Goal: Information Seeking & Learning: Check status

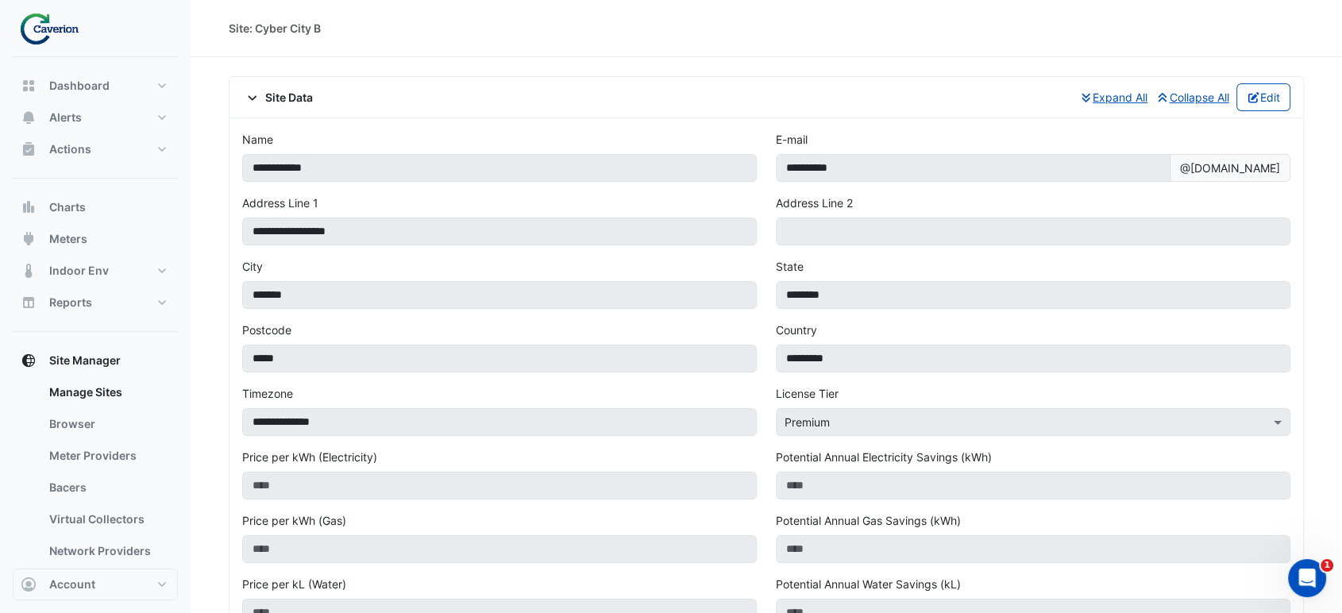
scroll to position [691, 0]
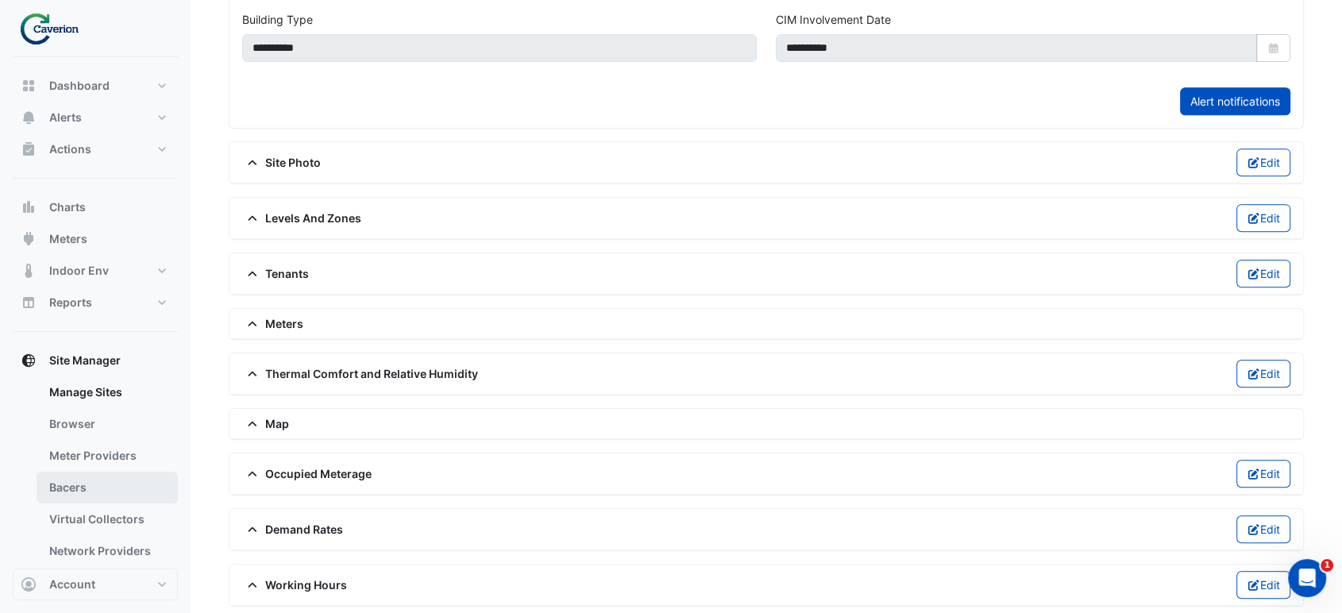
click at [75, 483] on link "Bacers" at bounding box center [107, 488] width 141 height 32
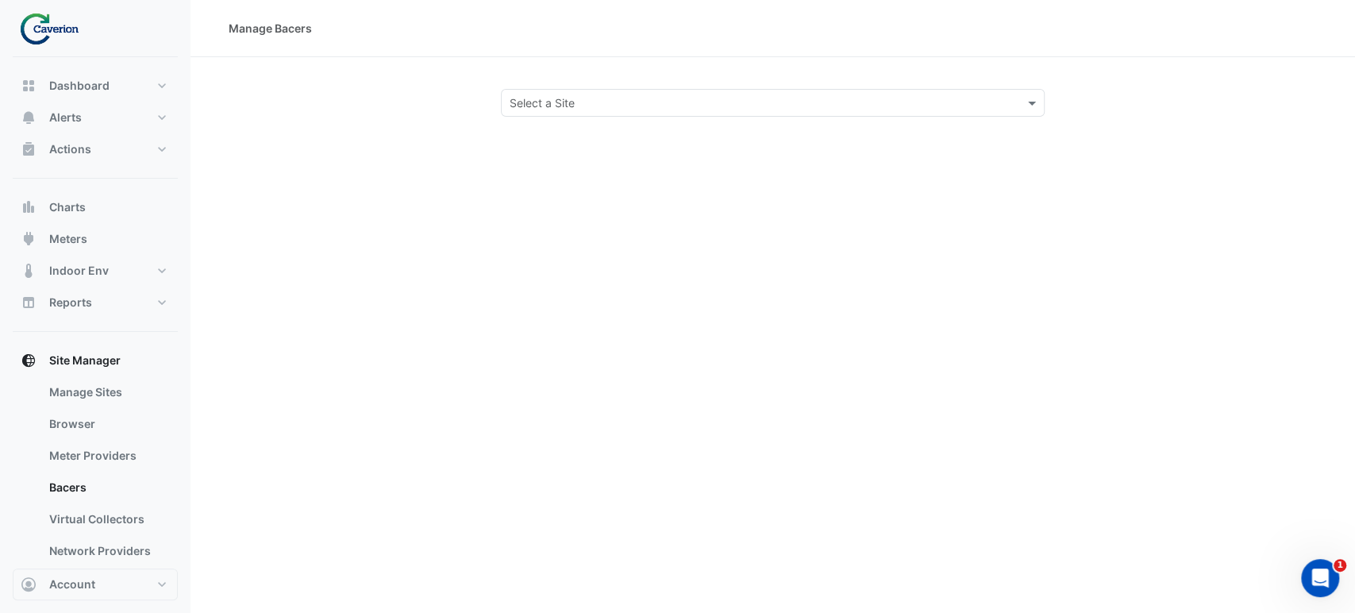
click at [532, 102] on input "text" at bounding box center [757, 103] width 495 height 17
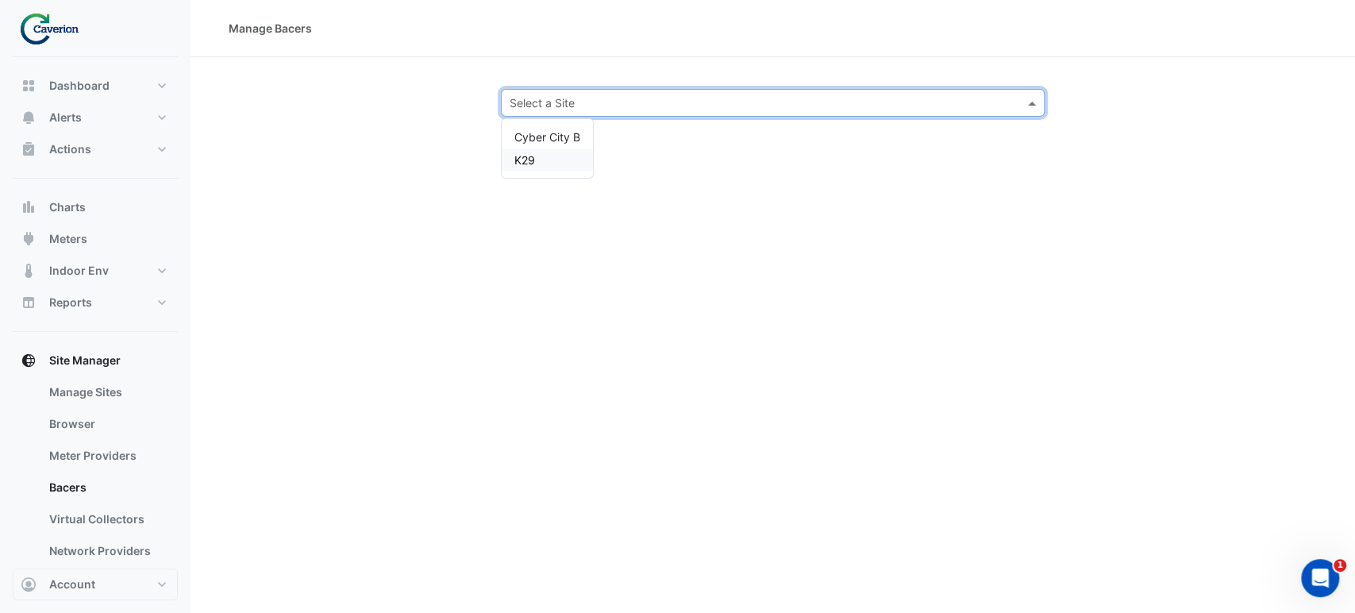
click at [533, 158] on span "K29" at bounding box center [524, 159] width 21 height 13
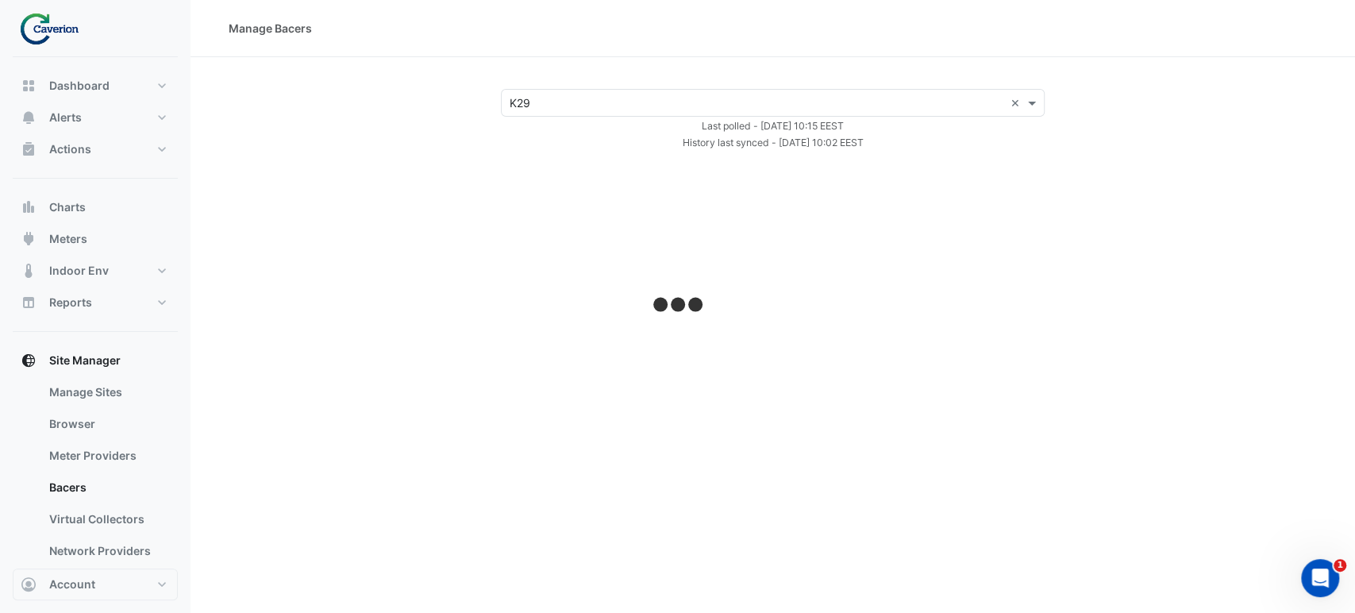
select select "***"
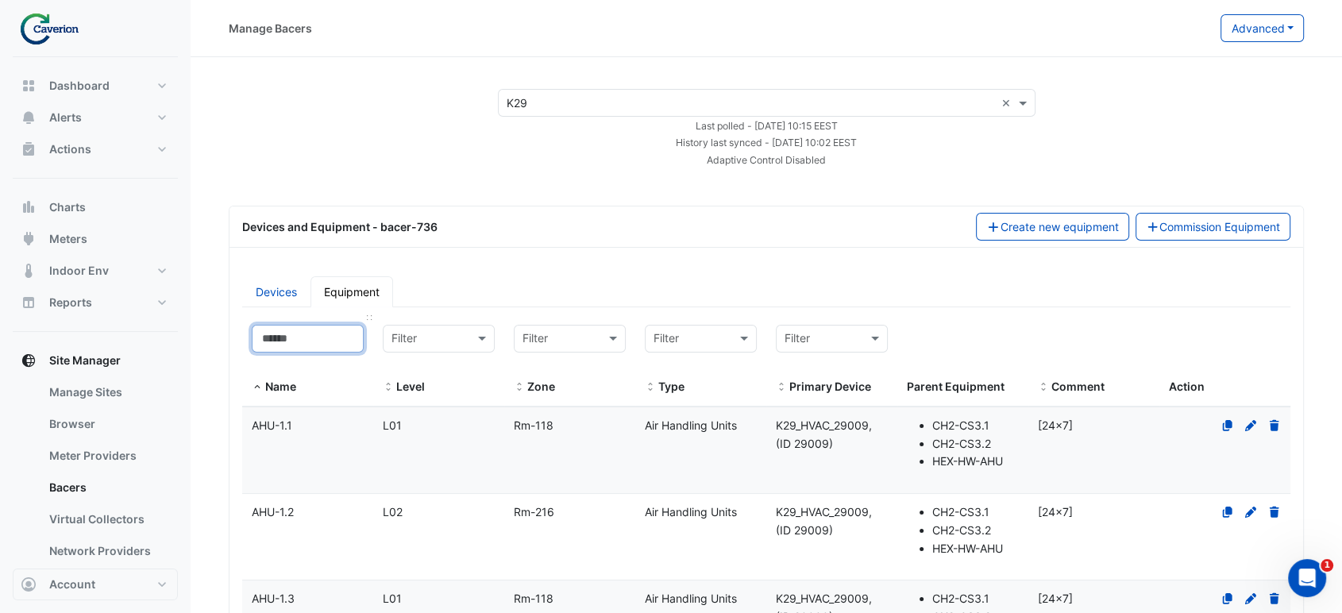
click at [313, 326] on input at bounding box center [308, 339] width 112 height 28
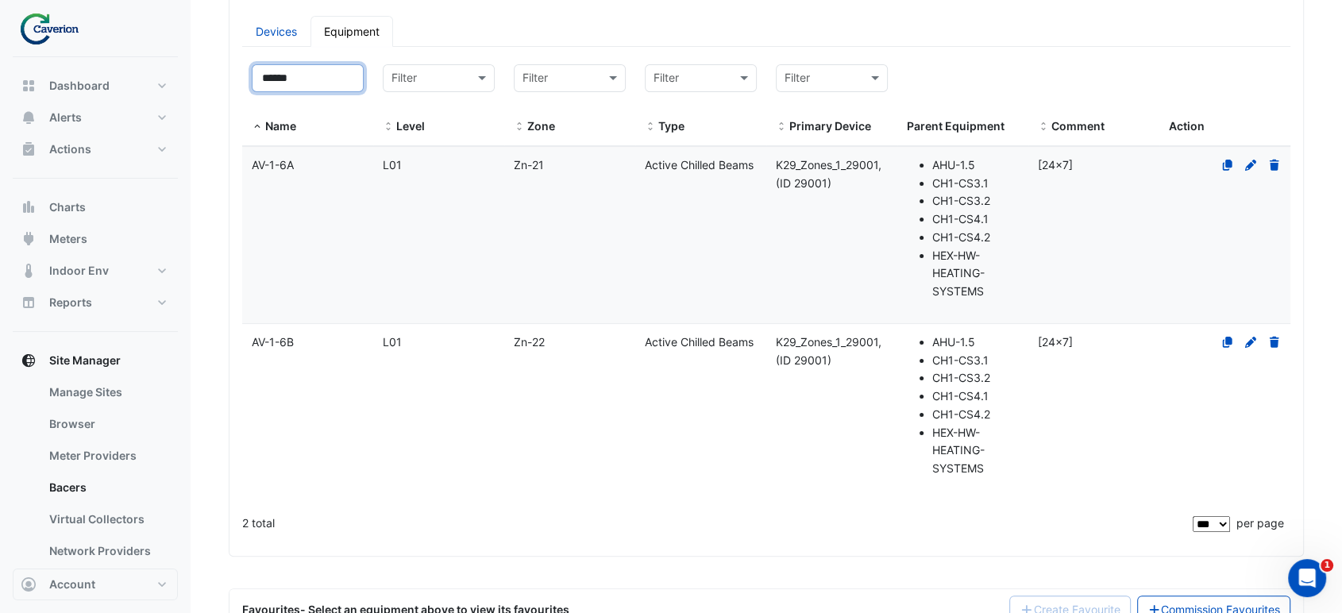
scroll to position [264, 0]
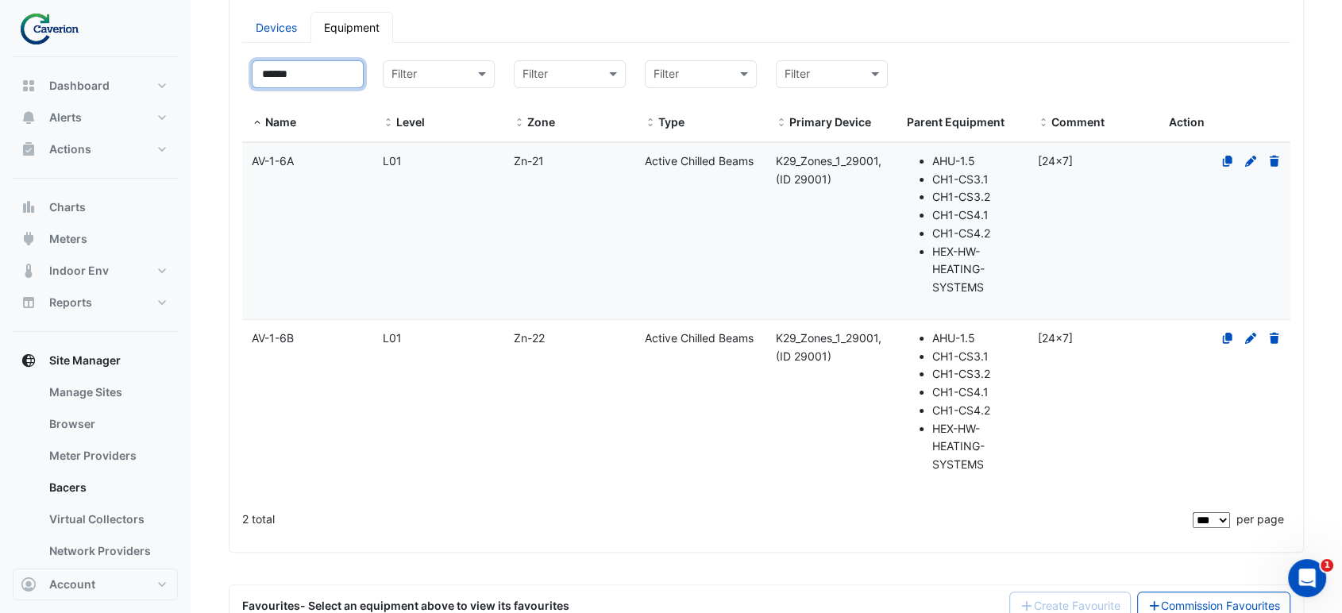
type input "******"
click at [541, 241] on datatable-body-cell "Zone Zn-21" at bounding box center [569, 231] width 131 height 176
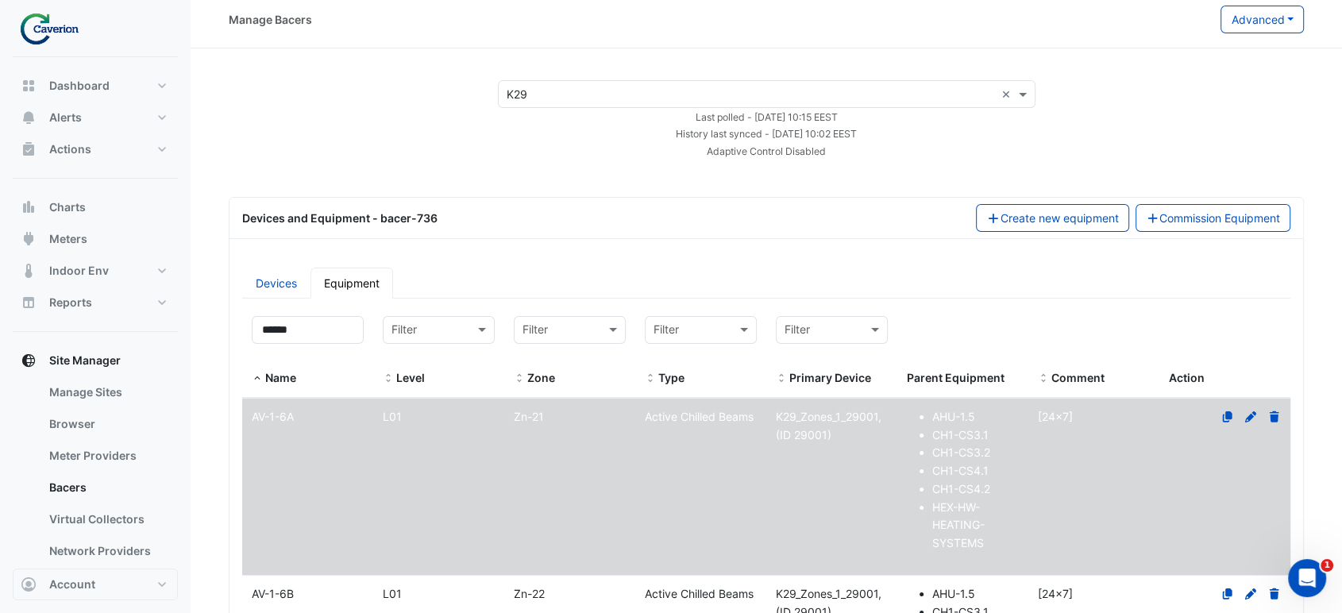
scroll to position [366, 0]
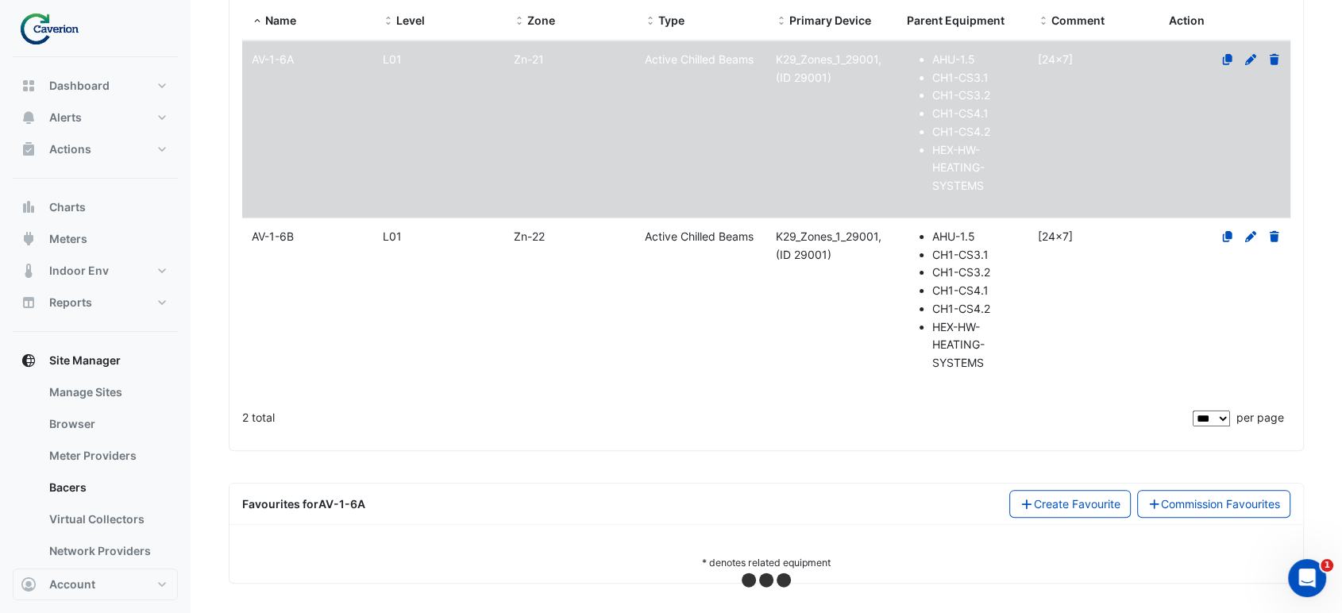
select select "***"
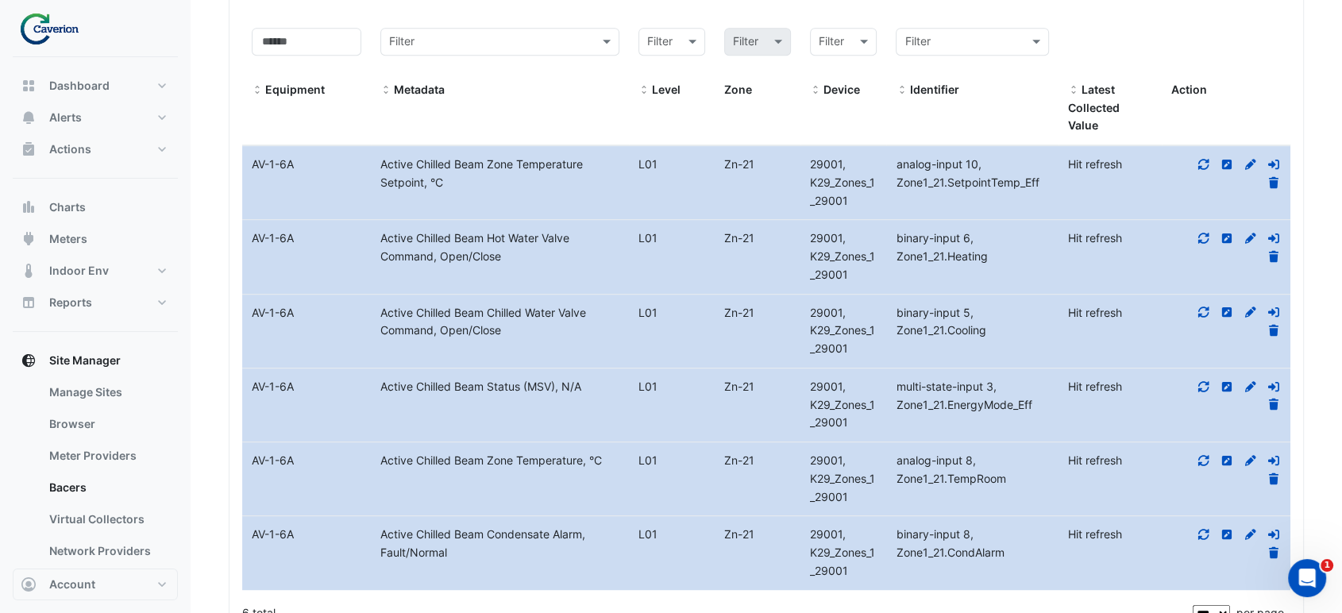
scroll to position [980, 0]
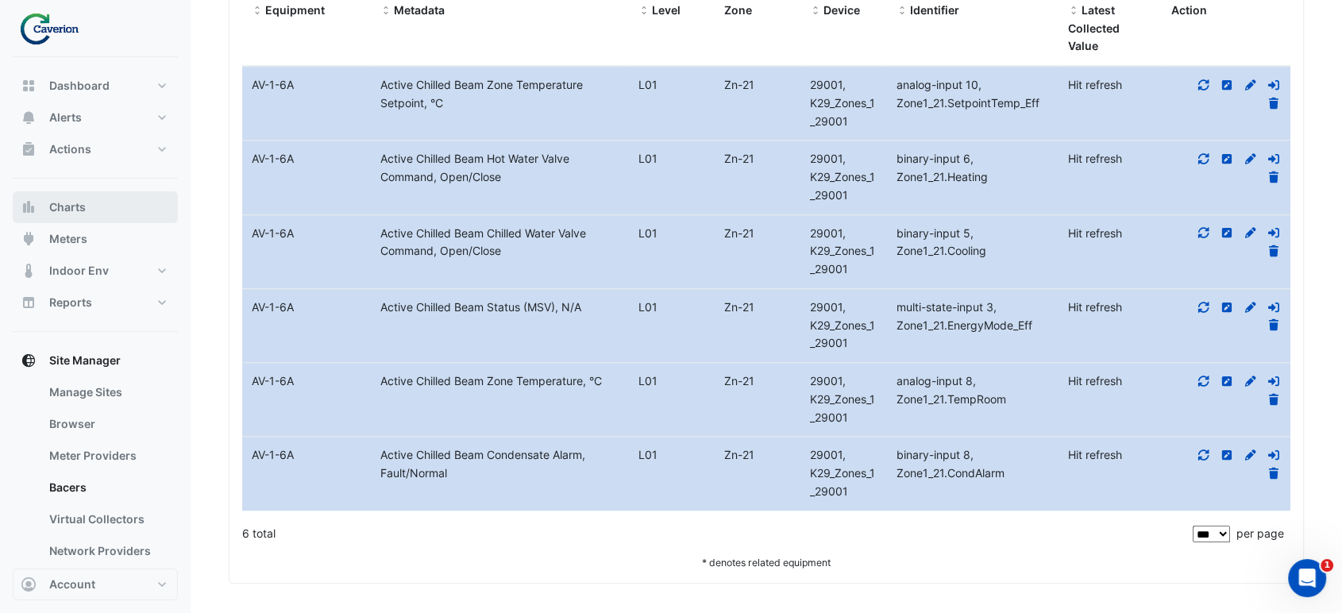
click at [76, 192] on button "Charts" at bounding box center [95, 207] width 165 height 32
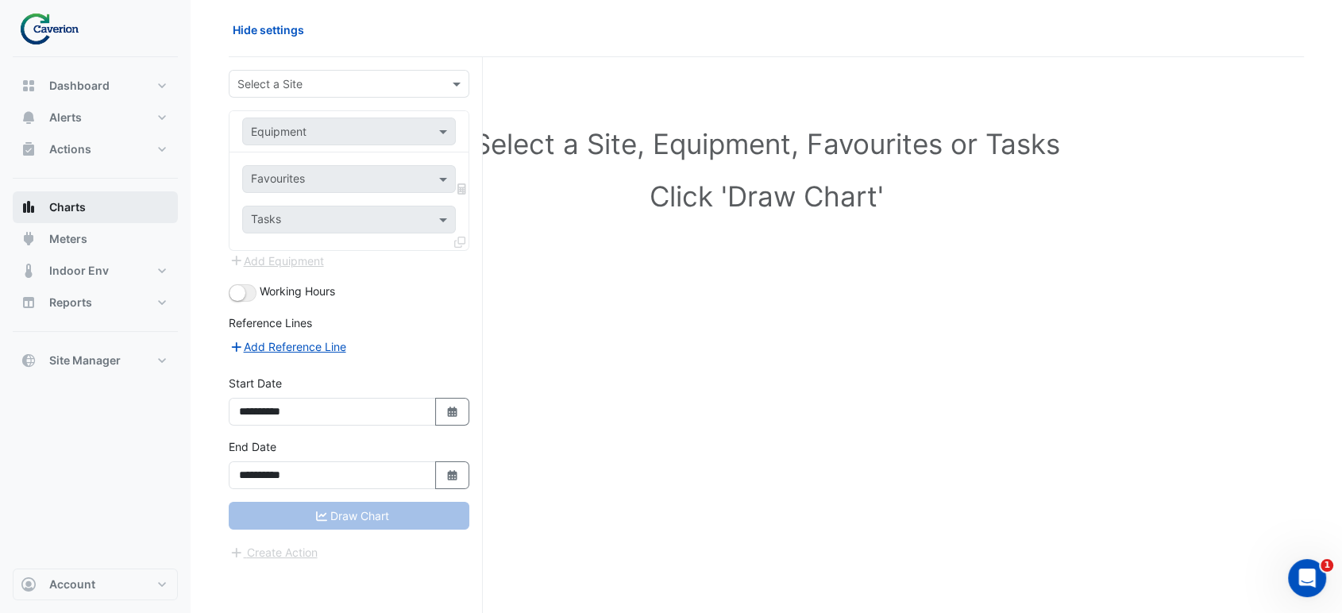
scroll to position [60, 0]
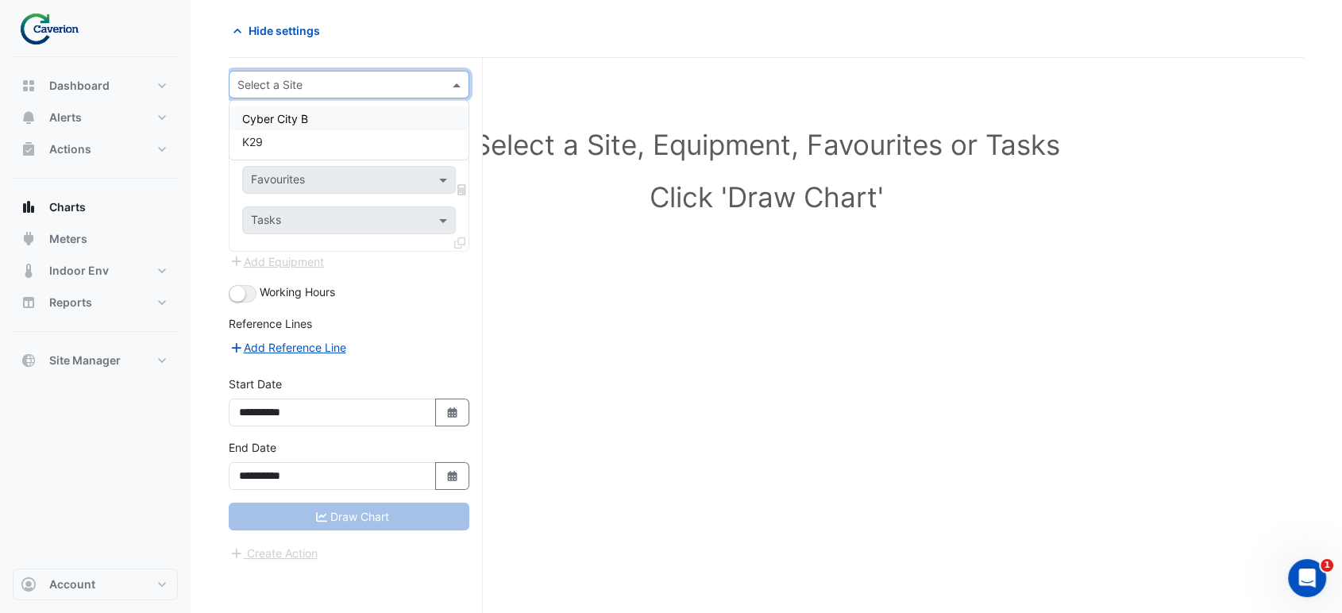
click at [353, 87] on input "text" at bounding box center [332, 85] width 191 height 17
click at [274, 135] on div "K29" at bounding box center [348, 141] width 239 height 23
click at [331, 136] on input "text" at bounding box center [333, 133] width 164 height 17
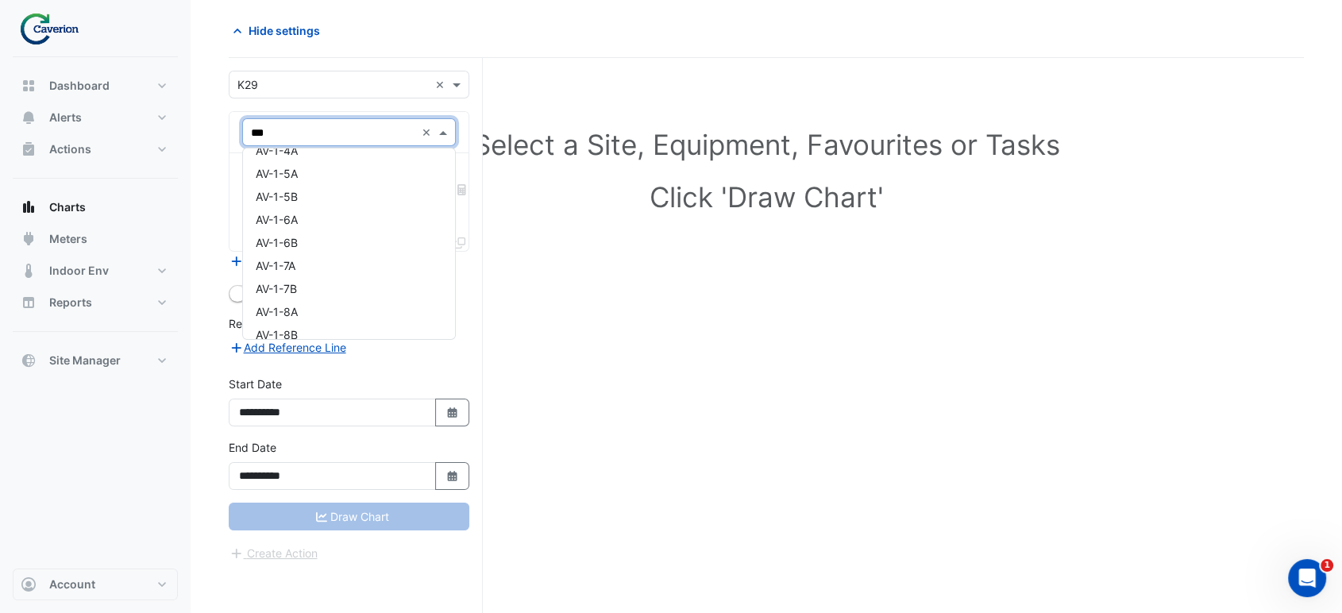
scroll to position [0, 0]
type input "******"
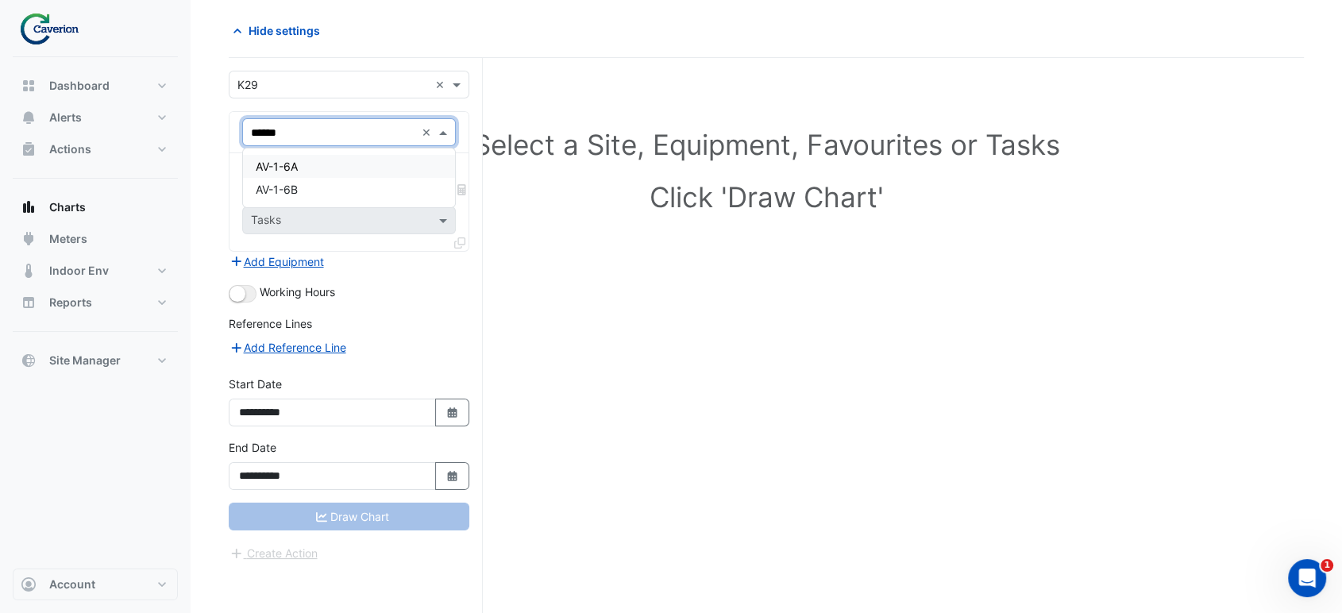
click at [277, 160] on span "AV-1-6A" at bounding box center [277, 166] width 42 height 13
click at [344, 180] on input "text" at bounding box center [340, 181] width 178 height 17
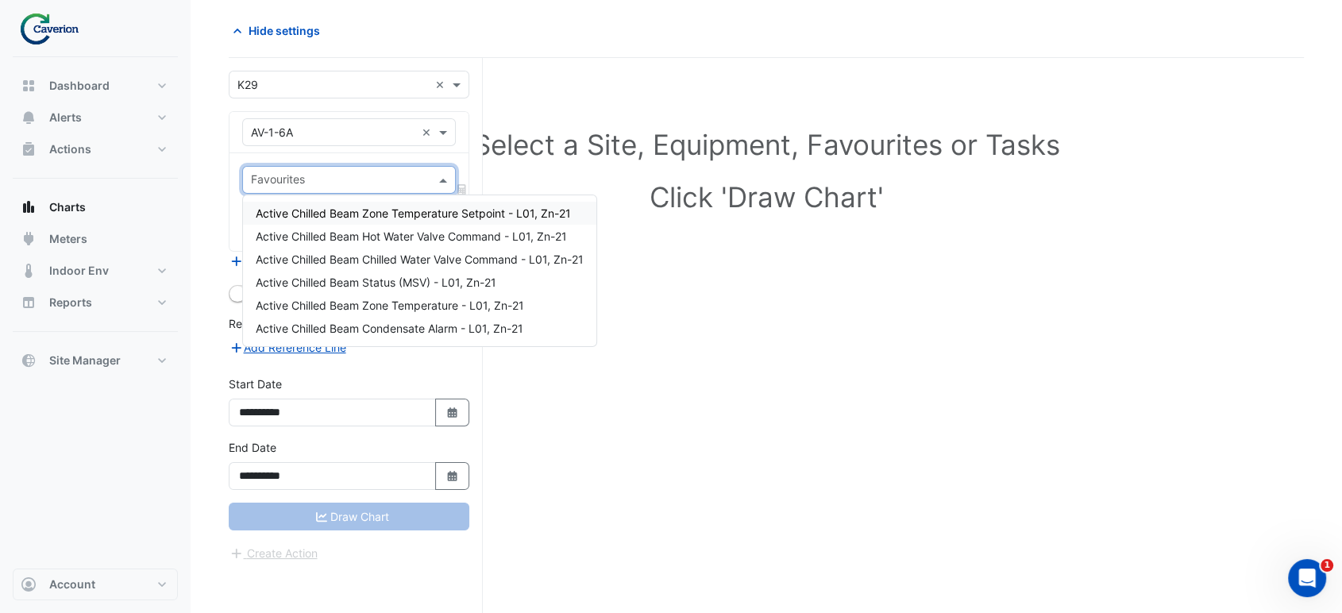
click at [452, 196] on div "Active Chilled Beam Zone Temperature Setpoint - L01, Zn-21 Active Chilled Beam …" at bounding box center [419, 270] width 353 height 151
click at [438, 214] on span "Active Chilled Beam Zone Temperature Setpoint - L01, Zn-21" at bounding box center [413, 212] width 315 height 13
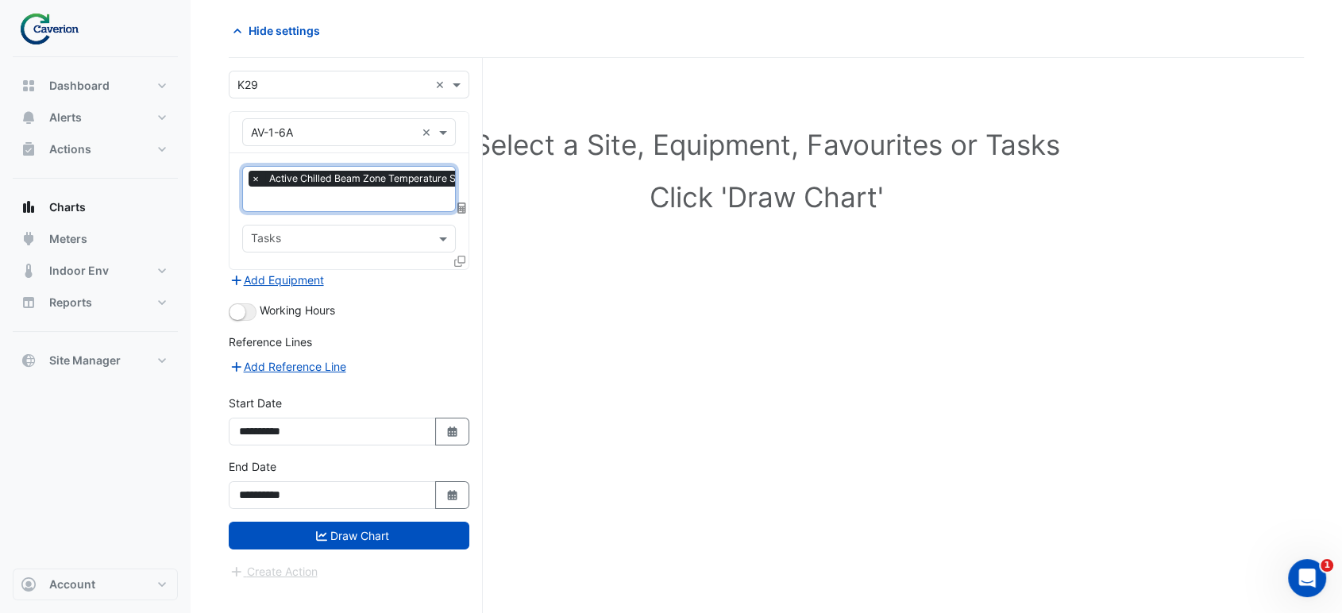
click at [380, 188] on div "× Active Chilled Beam Zone Temperature Setpoint - L01, Zn-21" at bounding box center [399, 181] width 303 height 20
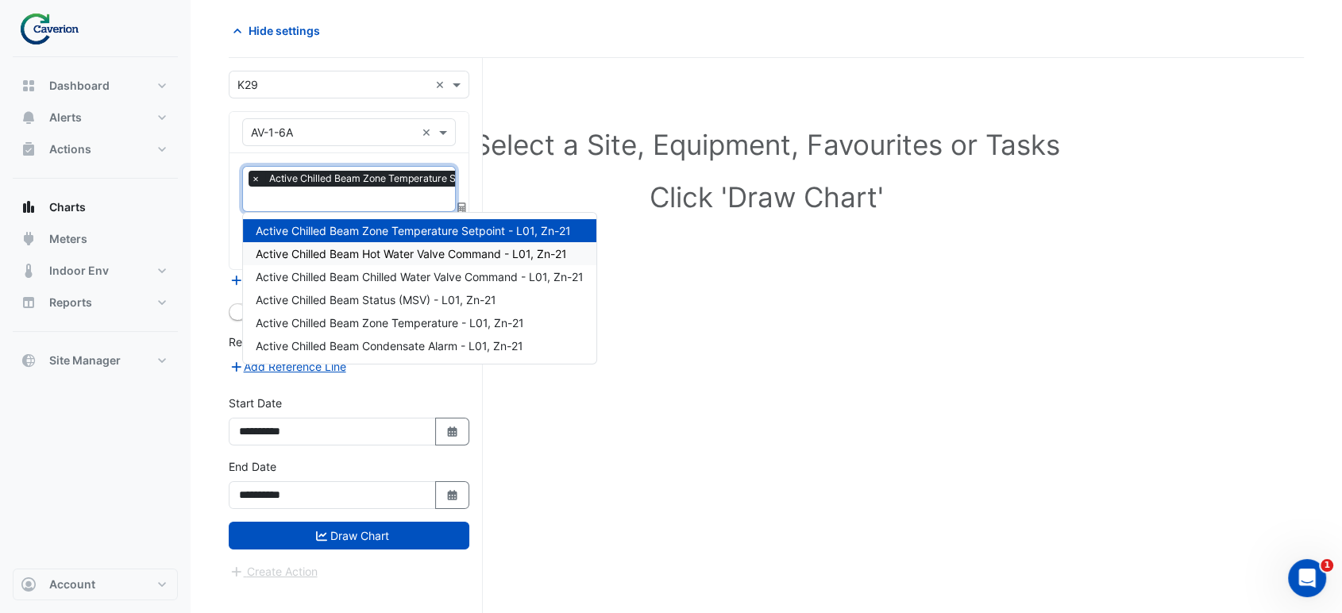
click at [381, 248] on span "Active Chilled Beam Hot Water Valve Command - L01, Zn-21" at bounding box center [411, 253] width 311 height 13
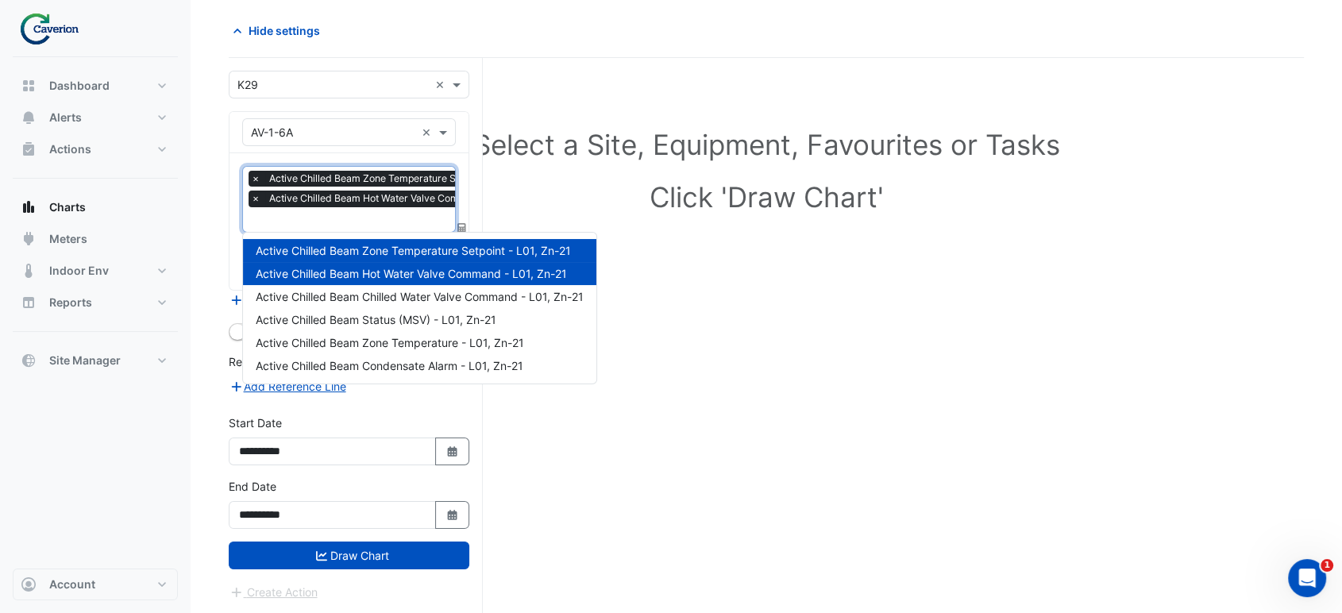
click at [368, 214] on input "text" at bounding box center [401, 221] width 301 height 17
click at [389, 298] on span "Active Chilled Beam Chilled Water Valve Command - L01, Zn-21" at bounding box center [420, 296] width 328 height 13
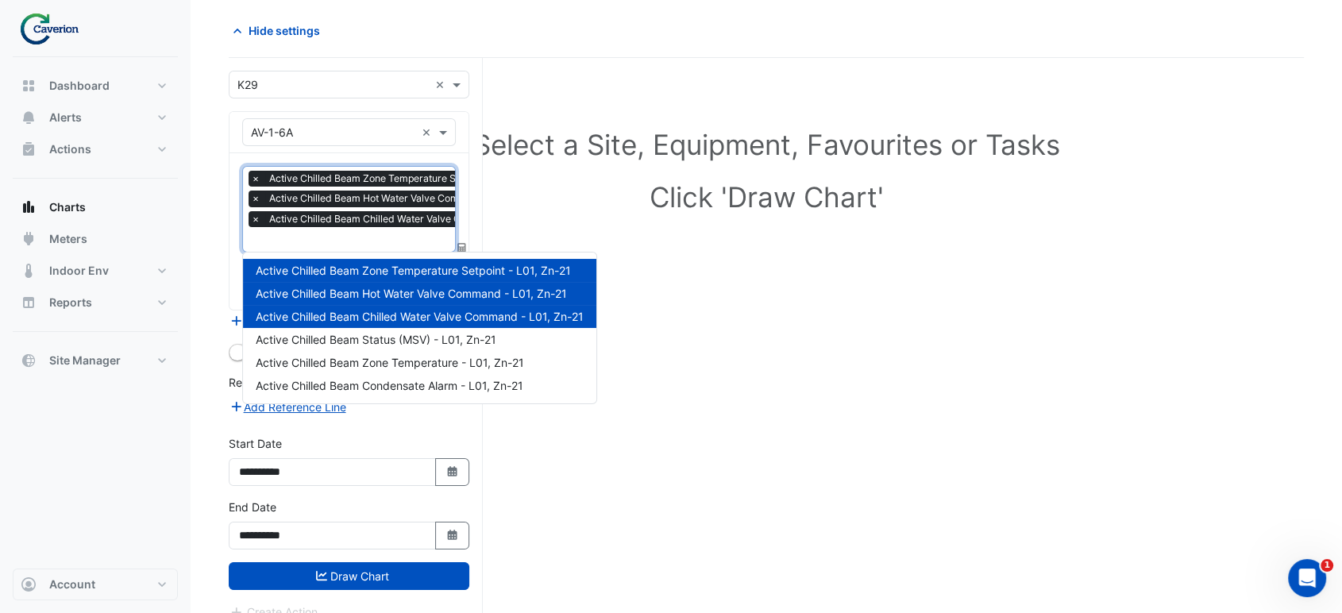
click at [379, 237] on input "text" at bounding box center [408, 241] width 315 height 17
click at [413, 339] on span "Active Chilled Beam Status (MSV) - L01, Zn-21" at bounding box center [376, 339] width 241 height 13
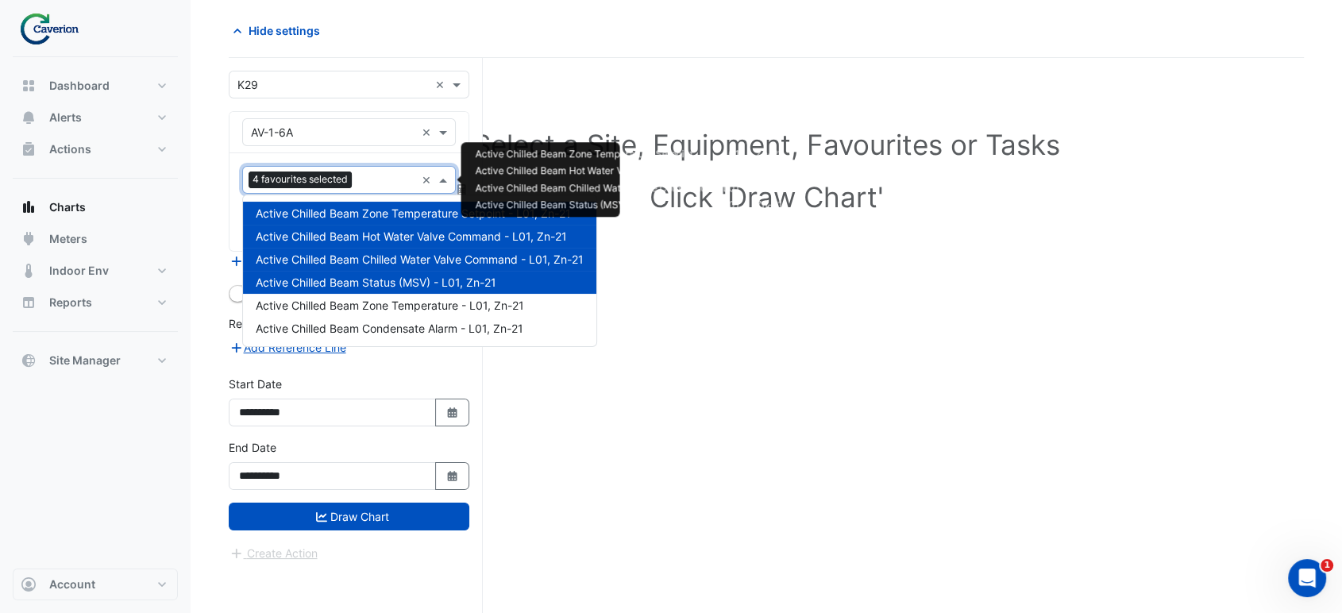
click at [396, 191] on div "4 favourites selected ×" at bounding box center [349, 180] width 214 height 28
click at [406, 305] on span "Active Chilled Beam Zone Temperature - L01, Zn-21" at bounding box center [390, 304] width 268 height 13
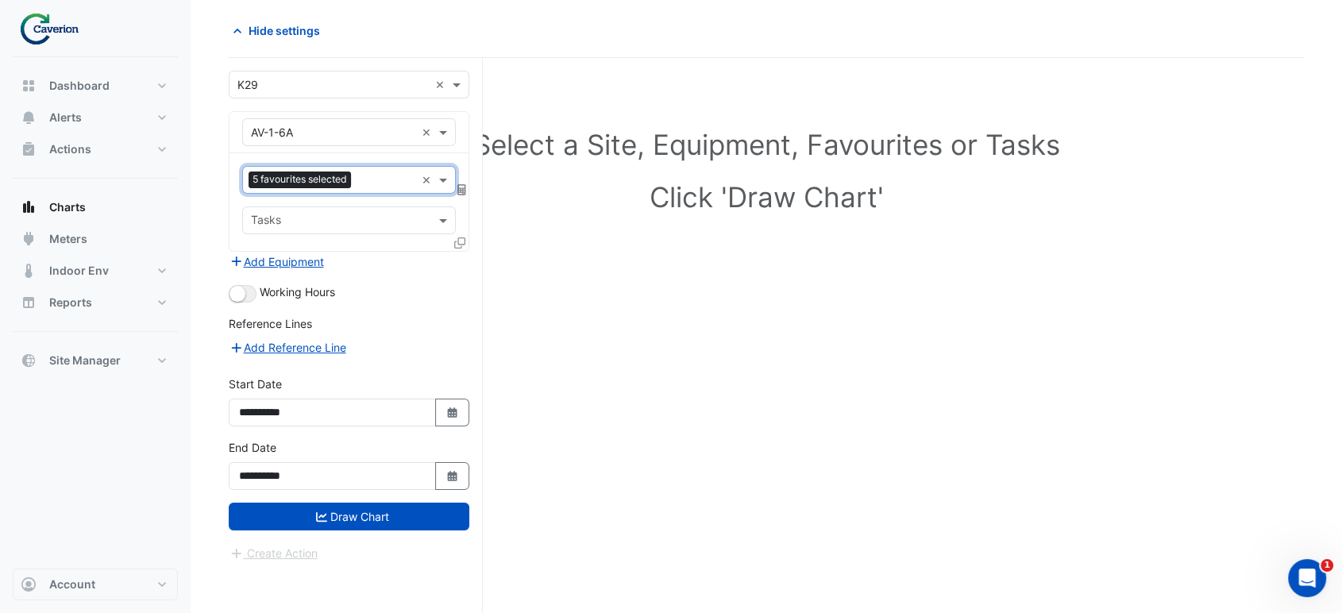
click at [385, 185] on input "text" at bounding box center [386, 181] width 58 height 17
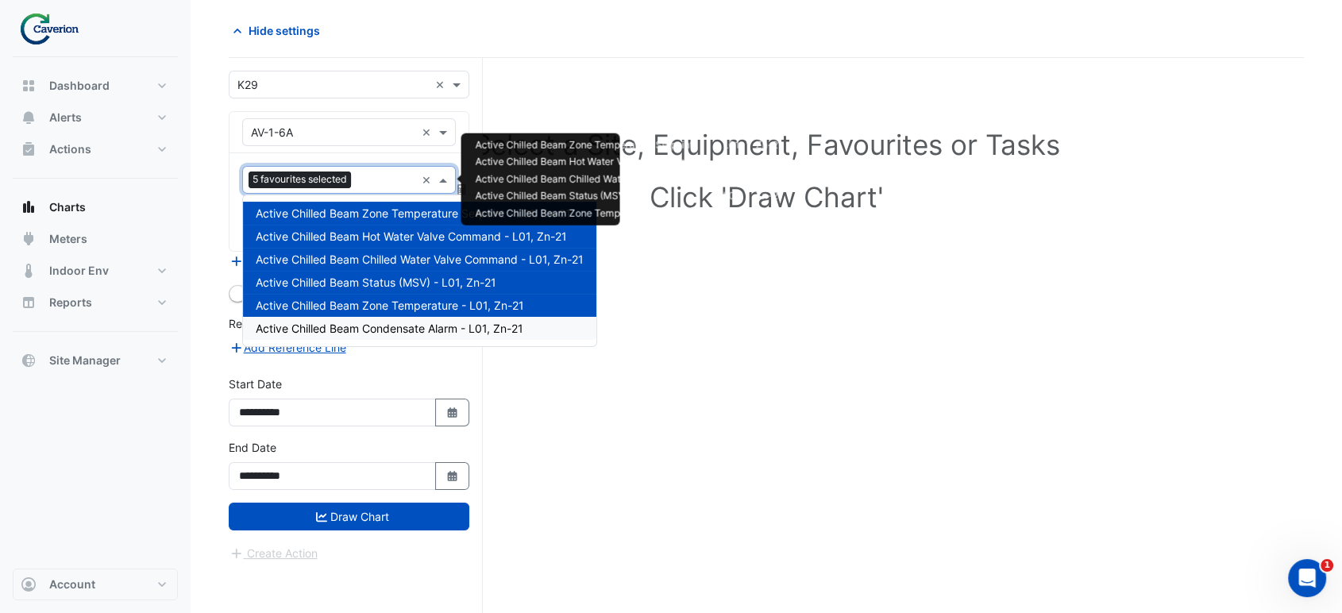
click at [398, 326] on span "Active Chilled Beam Condensate Alarm - L01, Zn-21" at bounding box center [390, 327] width 268 height 13
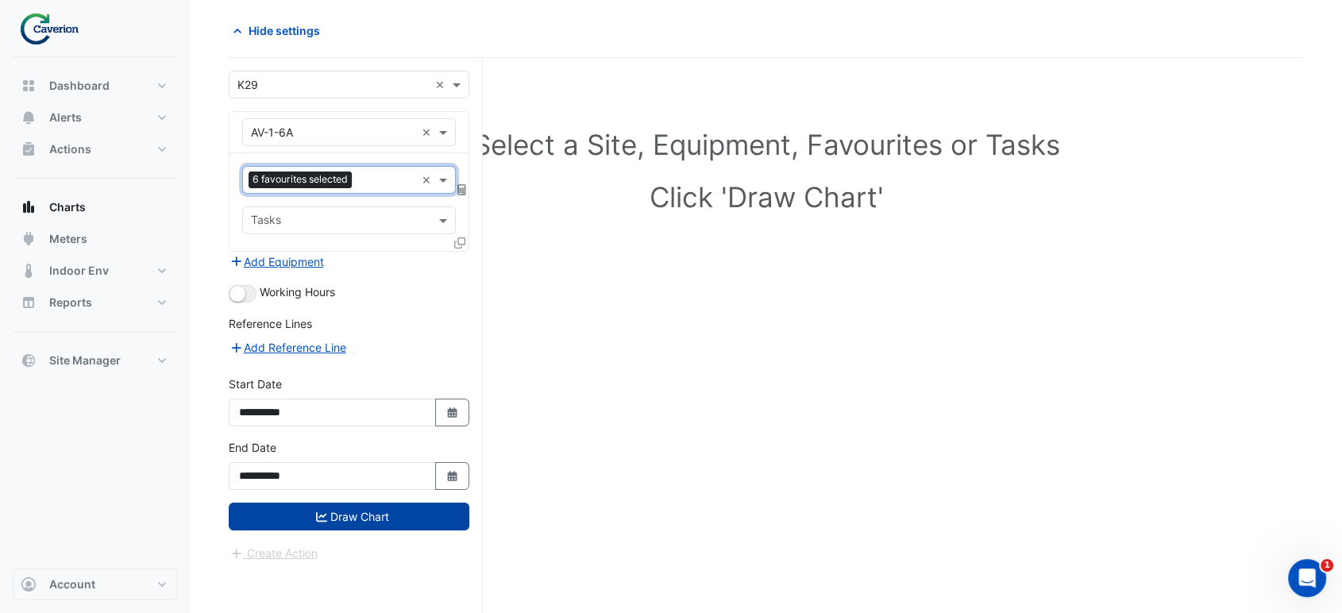
click at [327, 510] on button "Draw Chart" at bounding box center [349, 516] width 241 height 28
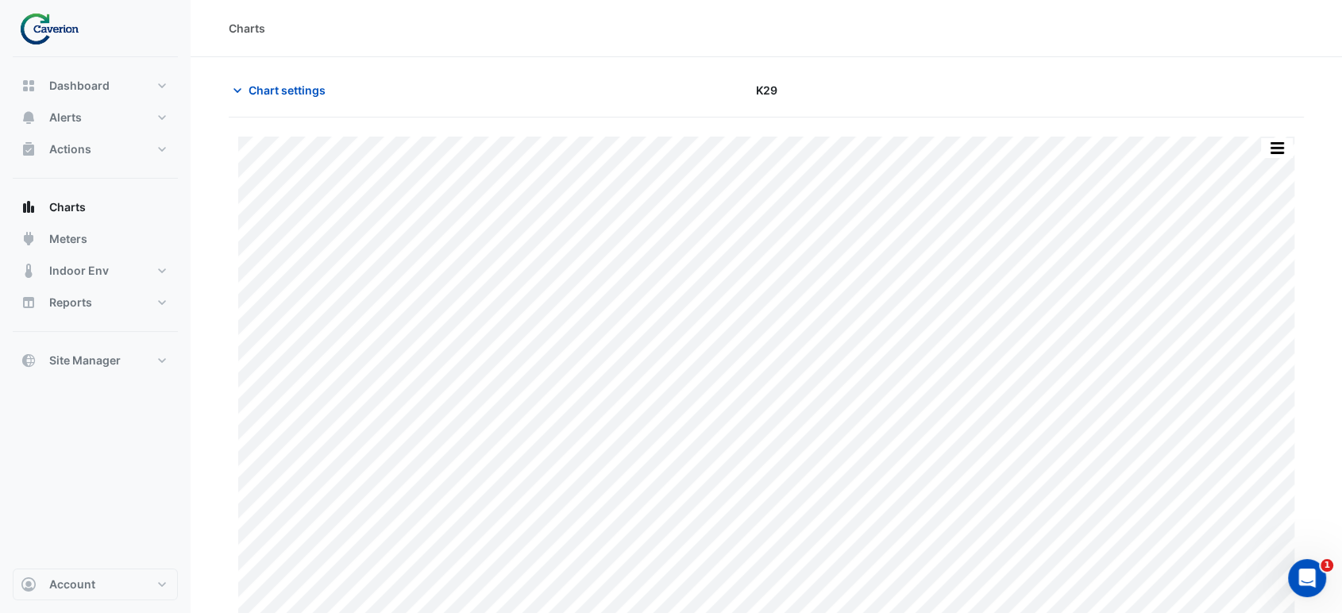
scroll to position [60, 0]
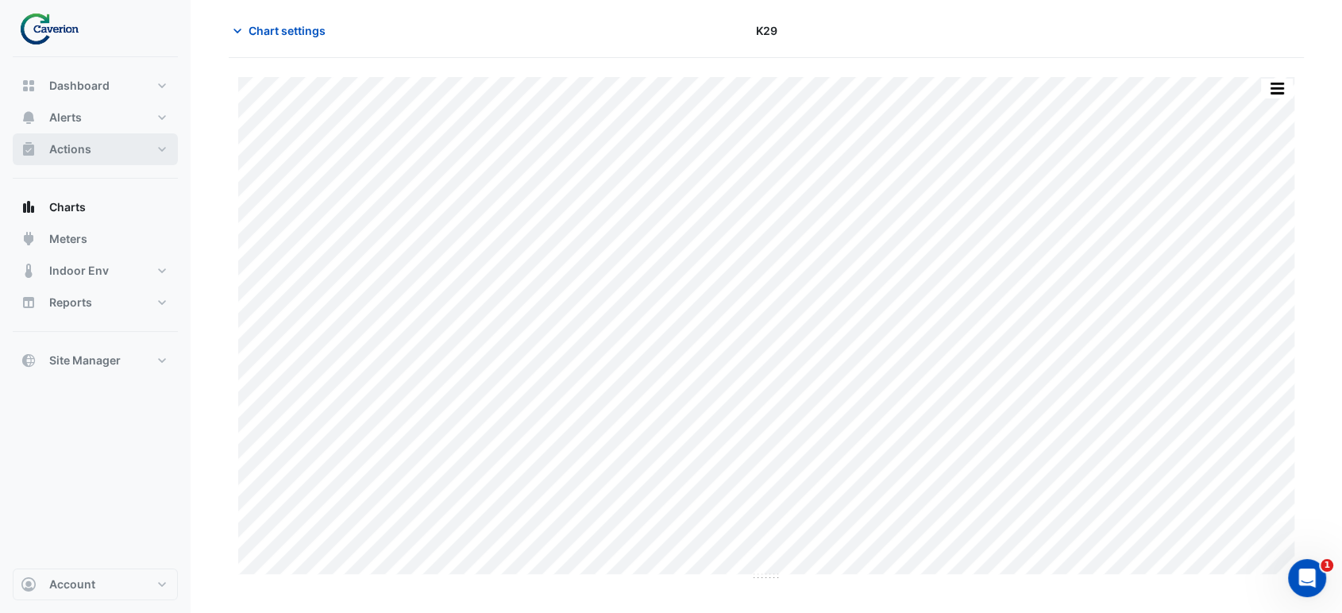
click at [97, 149] on button "Actions" at bounding box center [95, 149] width 165 height 32
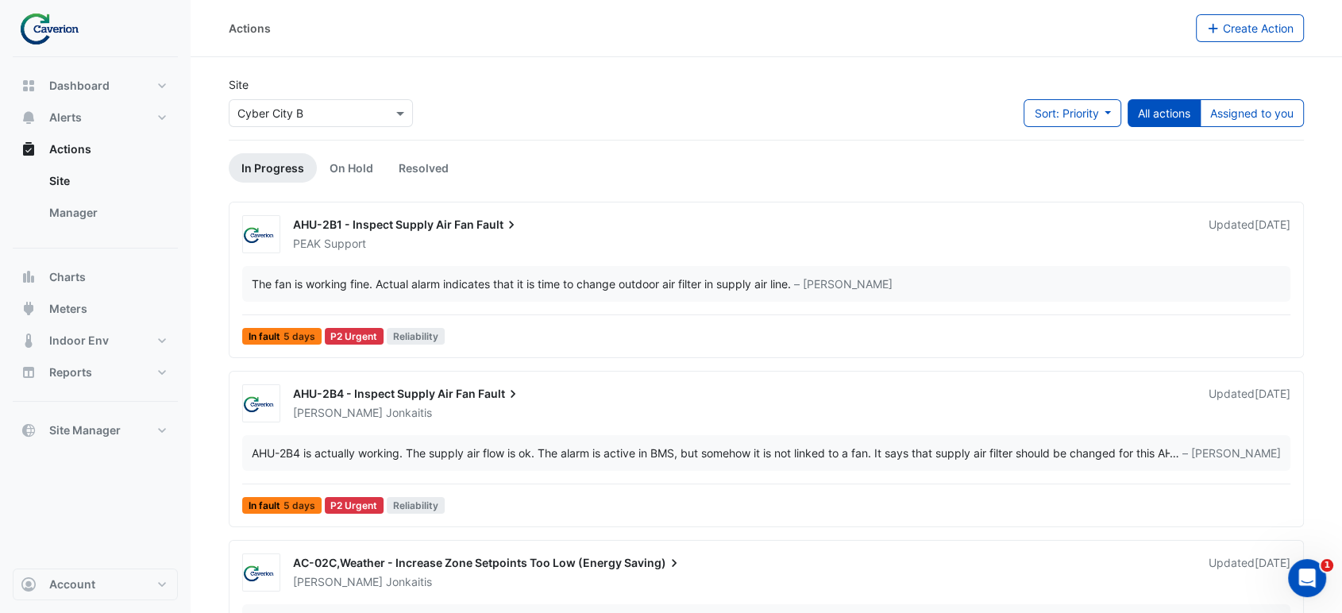
click at [350, 116] on input "text" at bounding box center [304, 114] width 135 height 17
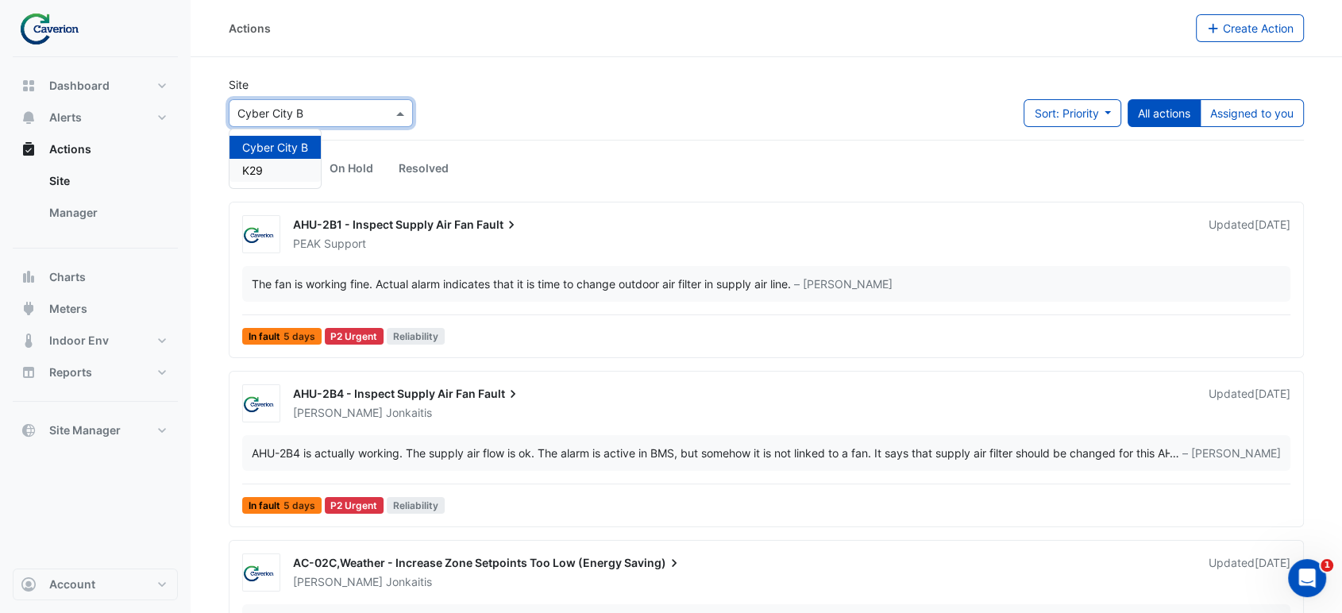
click at [267, 174] on div "K29" at bounding box center [274, 170] width 91 height 23
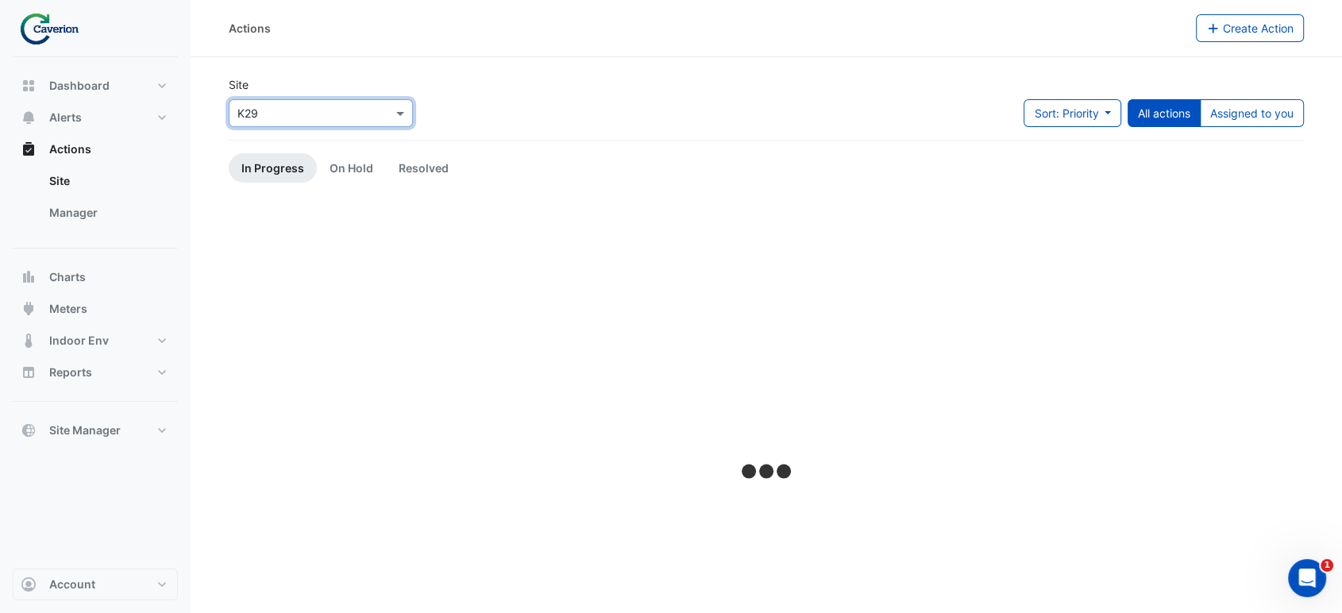
click at [938, 115] on div "Site × K29 Sort: Priority Priority Updated All actions Assigned to you" at bounding box center [766, 108] width 1094 height 64
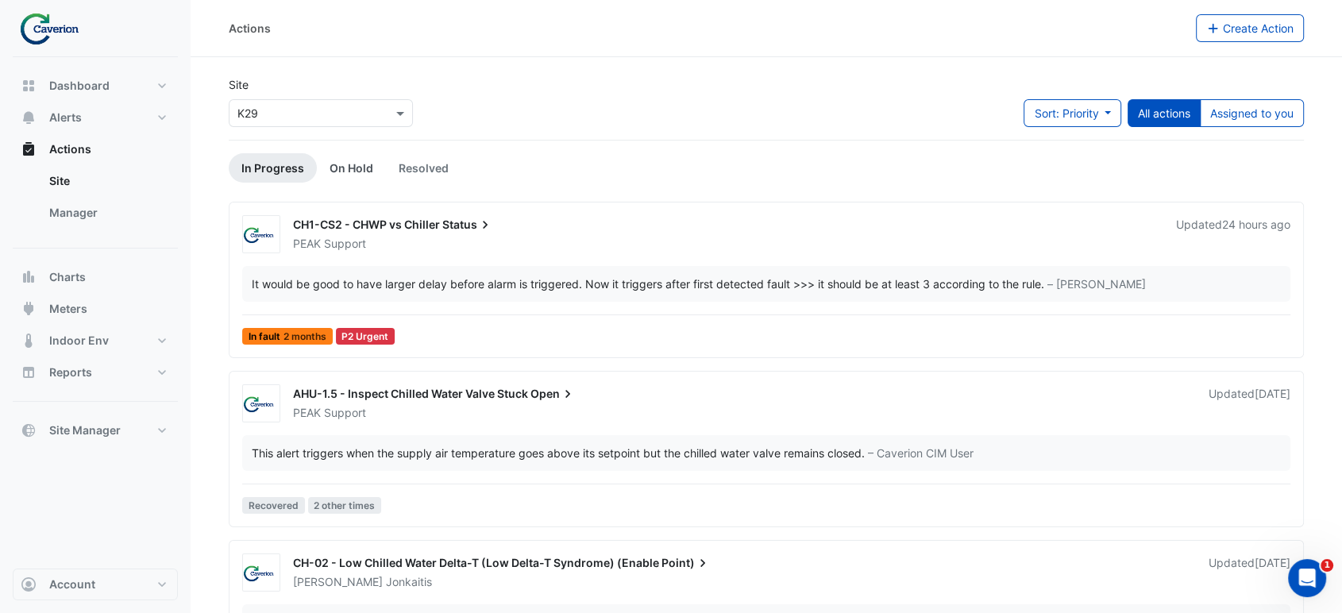
click at [349, 164] on link "On Hold" at bounding box center [351, 167] width 69 height 29
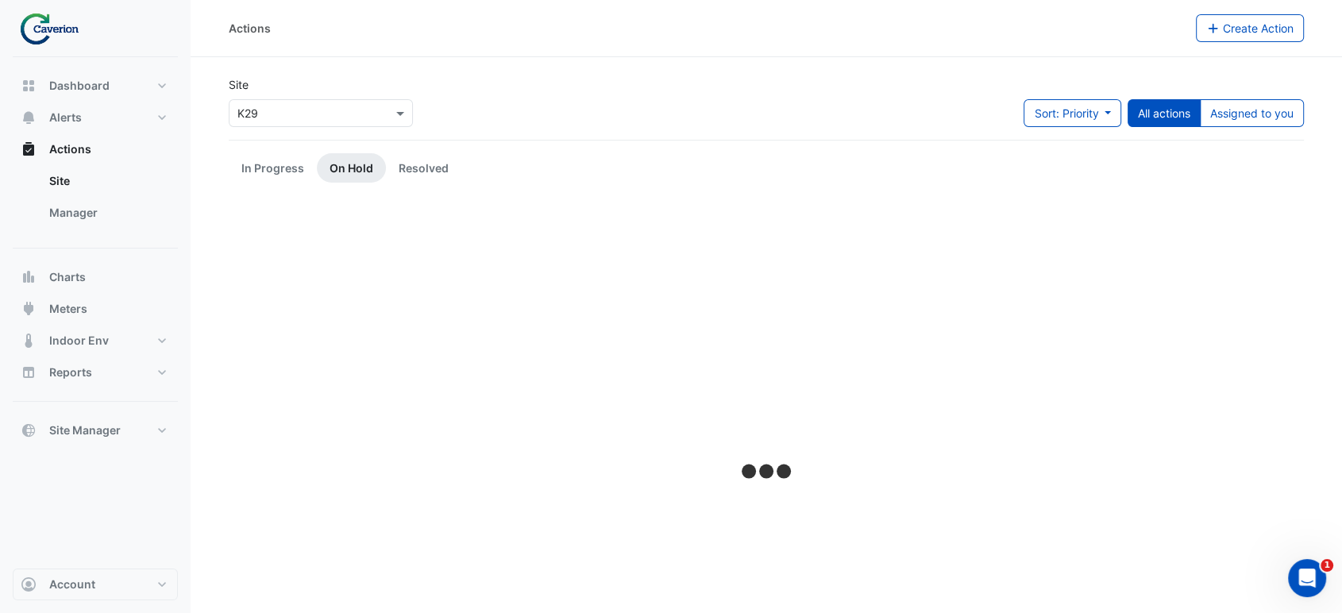
click at [660, 137] on div "Site × K29 Sort: Priority Priority Updated All actions Assigned to you" at bounding box center [766, 108] width 1094 height 64
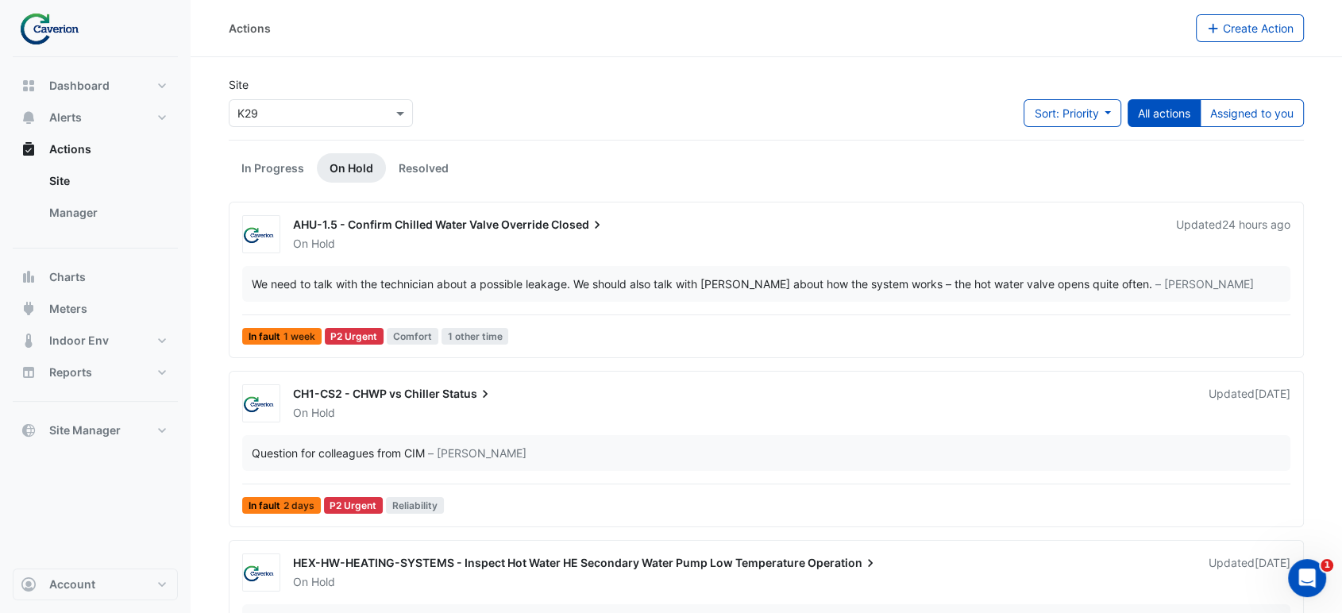
click at [628, 153] on ul "In Progress On Hold Resolved" at bounding box center [766, 167] width 1075 height 29
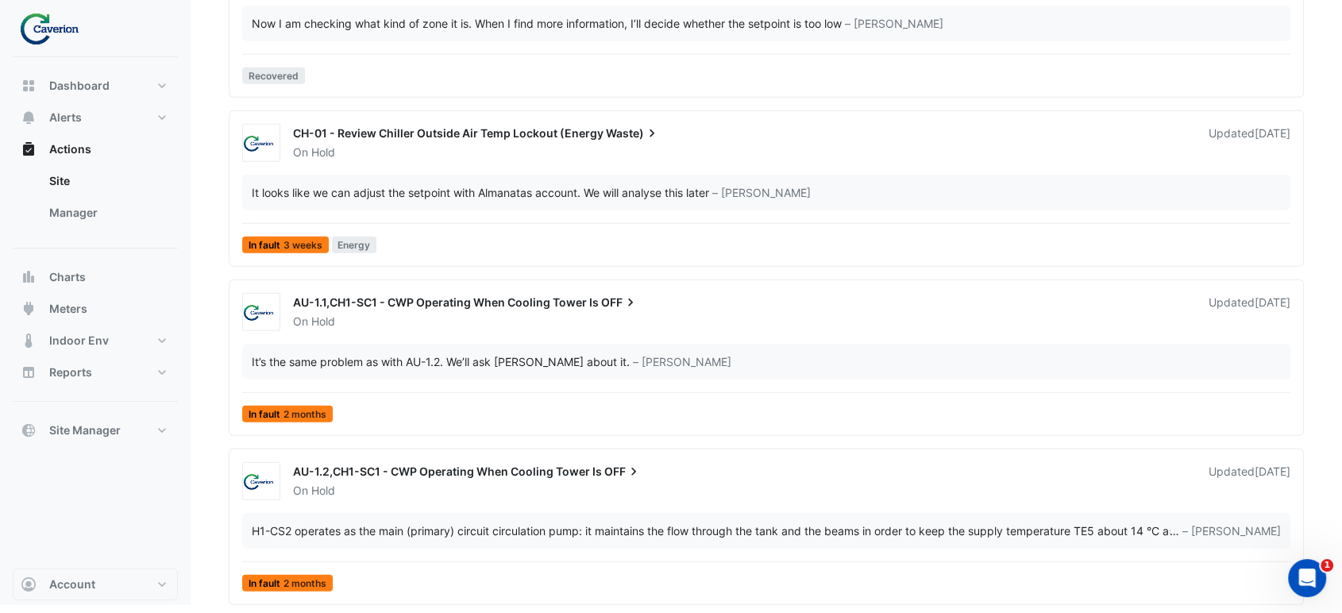
scroll to position [3983, 0]
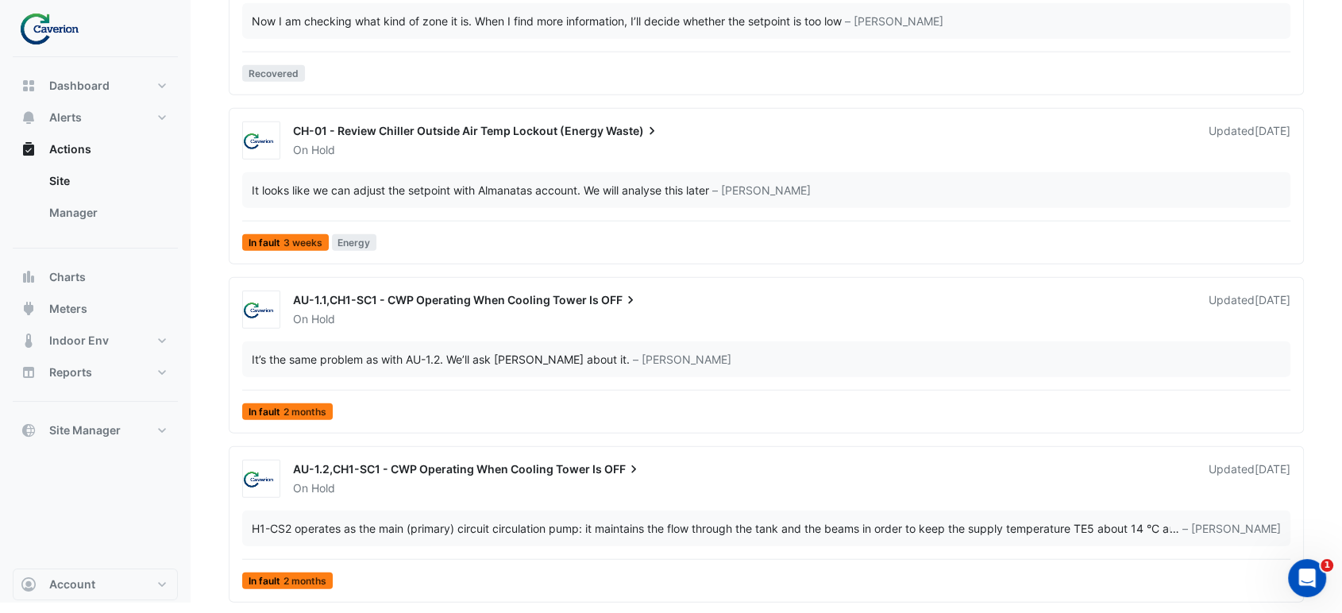
click at [754, 345] on div "It’s the same problem as with AU-1.2. We’ll ask [PERSON_NAME] about it. – Vejas…" at bounding box center [766, 359] width 1048 height 36
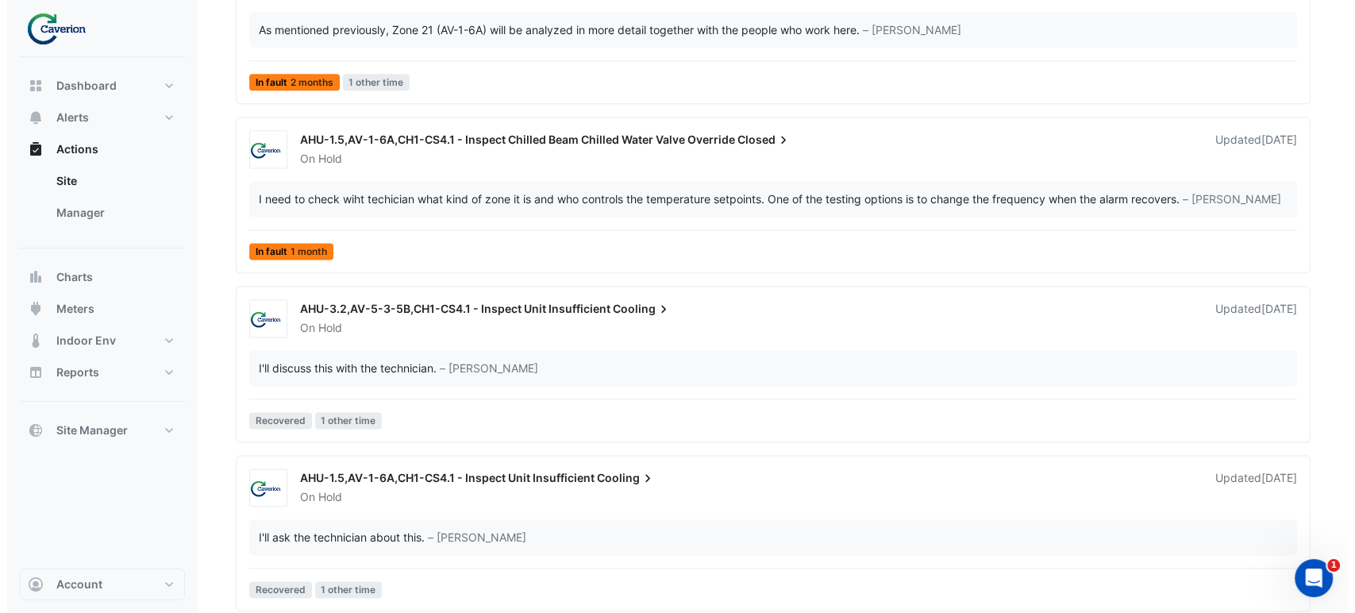
scroll to position [2451, 0]
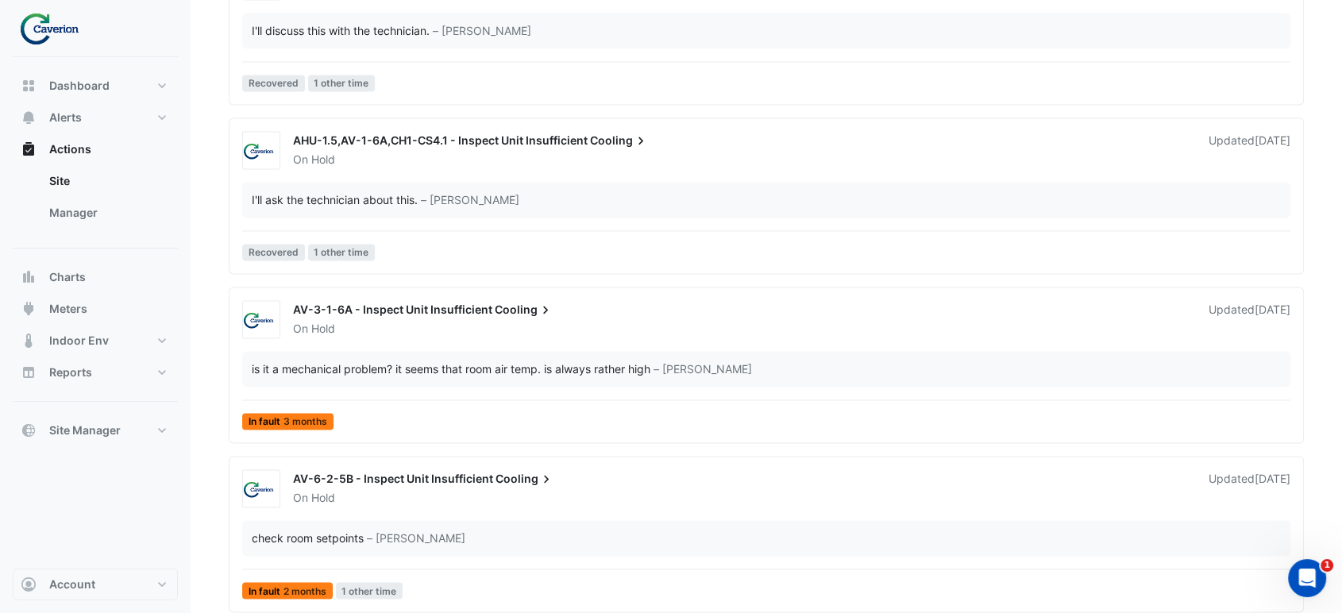
click at [406, 311] on span "AV-3-1-6A - Inspect Unit Insufficient" at bounding box center [392, 308] width 199 height 13
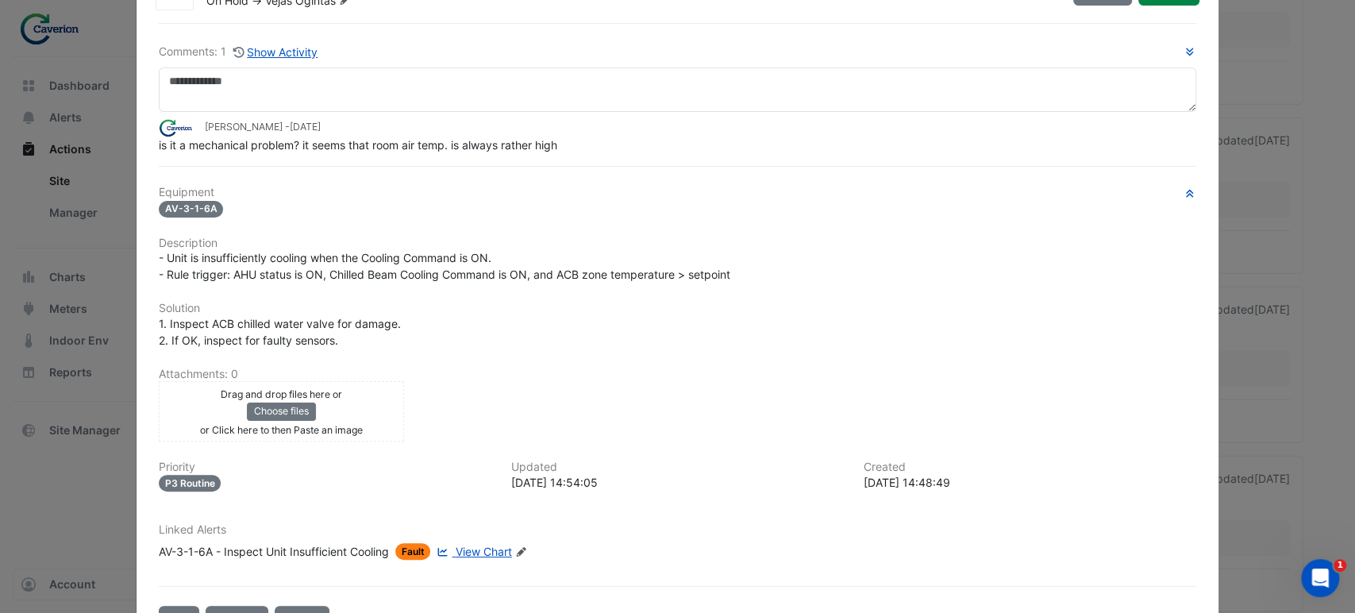
scroll to position [121, 0]
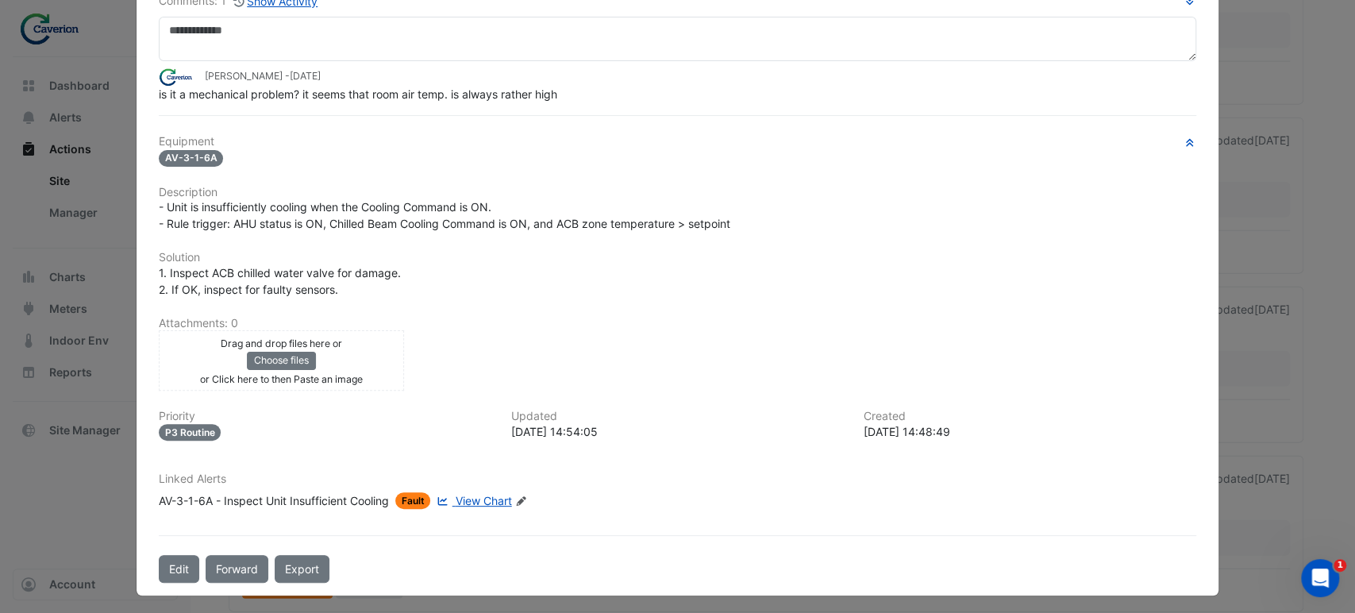
click at [460, 501] on span "View Chart" at bounding box center [484, 500] width 56 height 13
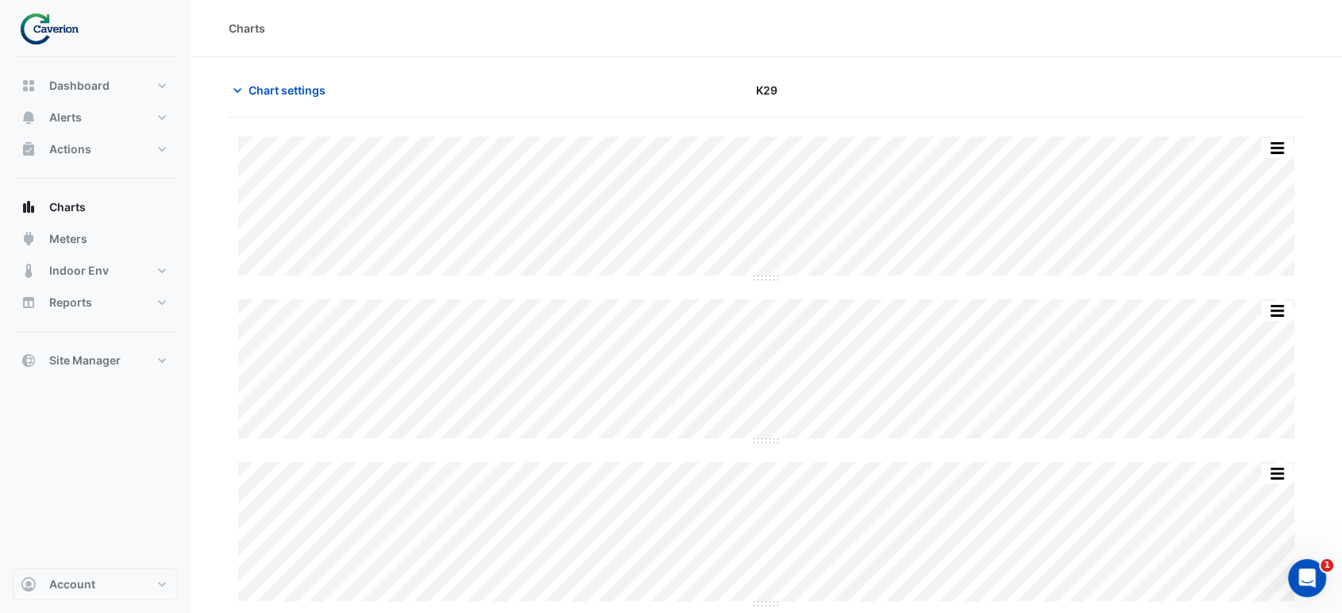
click at [268, 106] on div "Chart settings K29" at bounding box center [766, 96] width 1075 height 41
click at [271, 97] on span "Chart settings" at bounding box center [286, 90] width 77 height 17
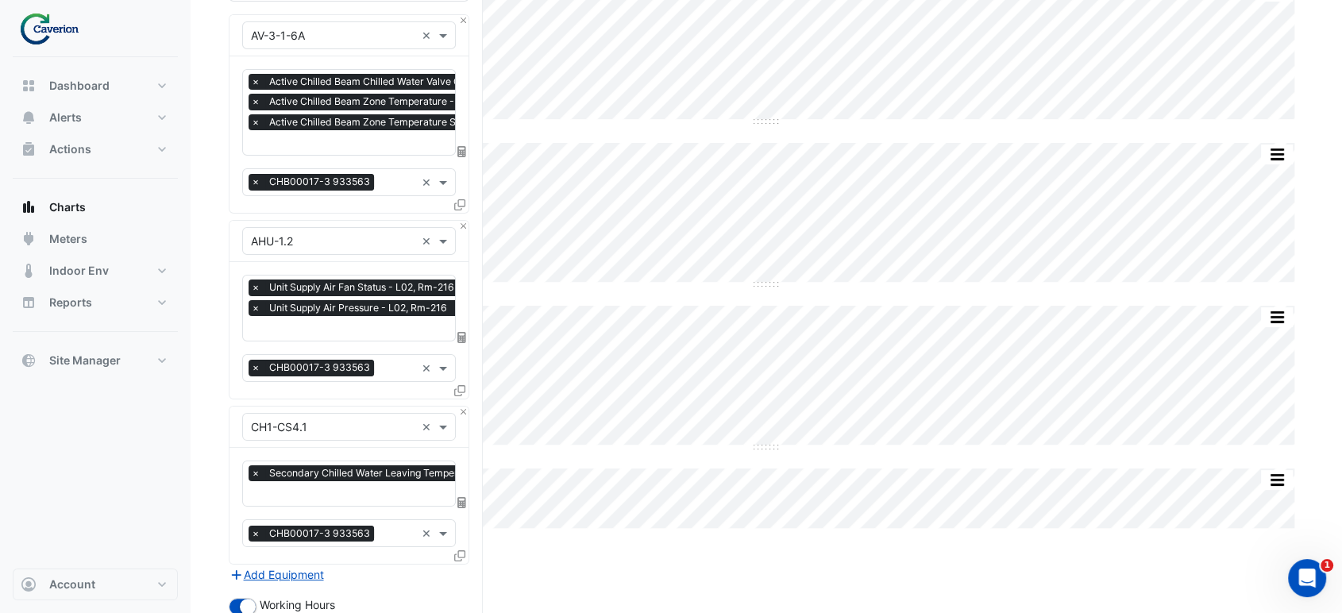
scroll to position [421, 0]
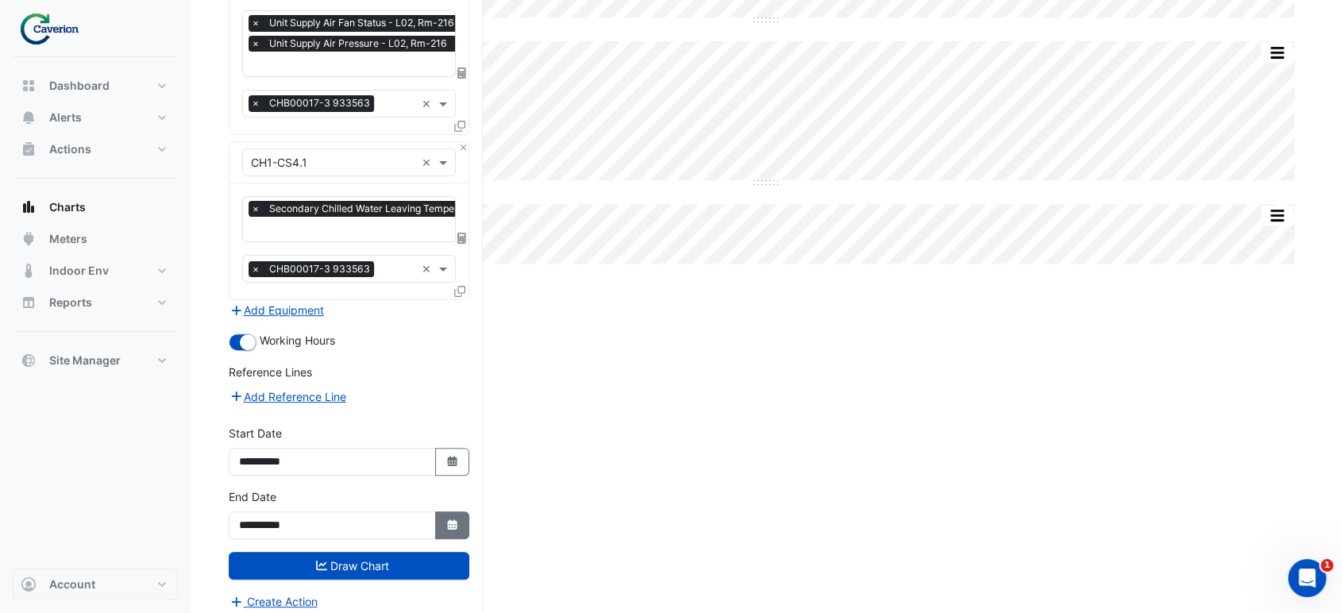
click at [464, 517] on button "Select Date" at bounding box center [452, 525] width 35 height 28
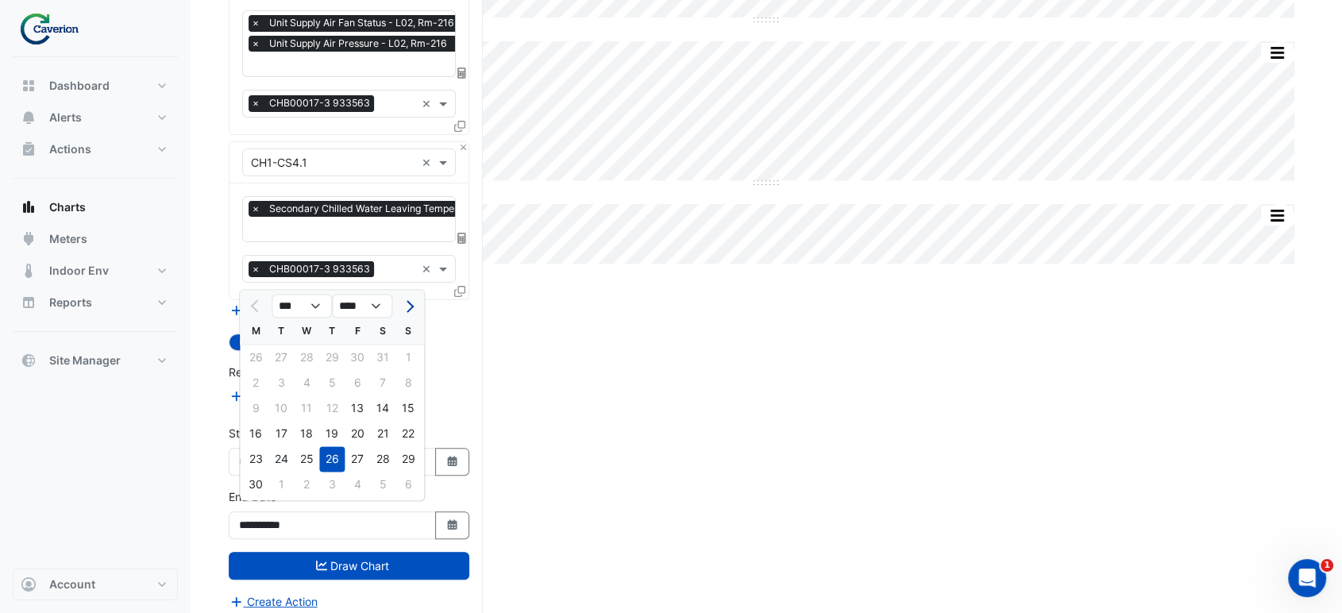
click at [415, 295] on button "Next month" at bounding box center [407, 305] width 19 height 25
click at [409, 298] on button "Next month" at bounding box center [407, 305] width 19 height 25
click at [406, 308] on span "Next month" at bounding box center [408, 306] width 12 height 12
select select "**"
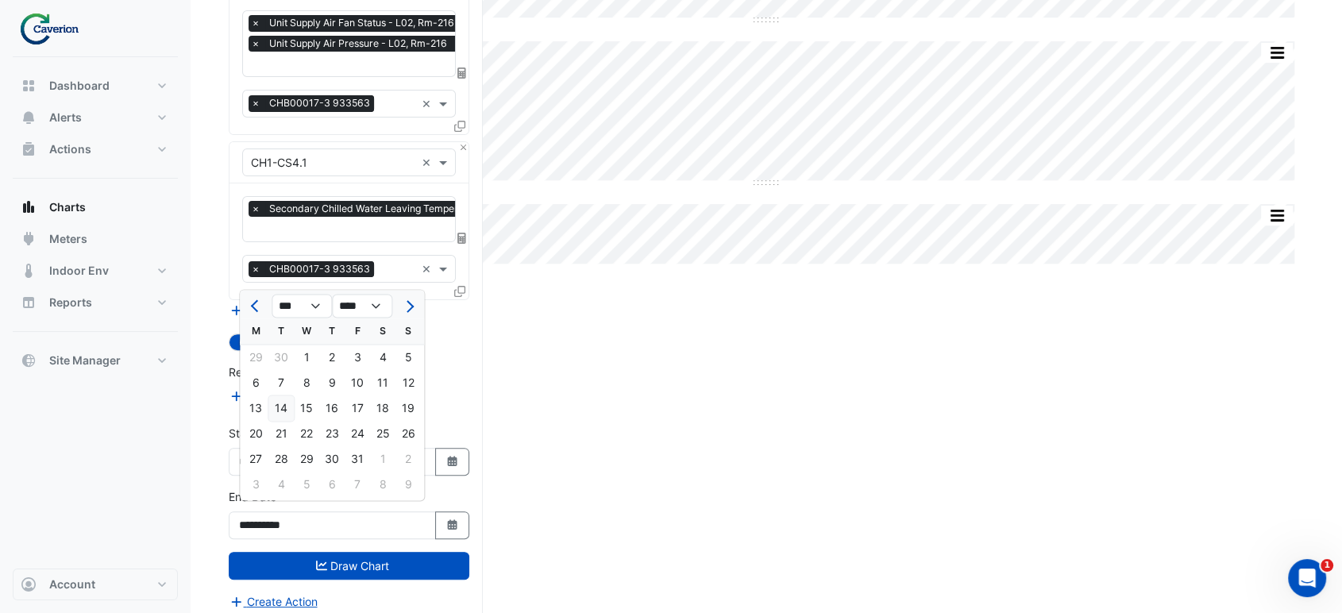
click at [281, 410] on div "14" at bounding box center [280, 407] width 25 height 25
type input "**********"
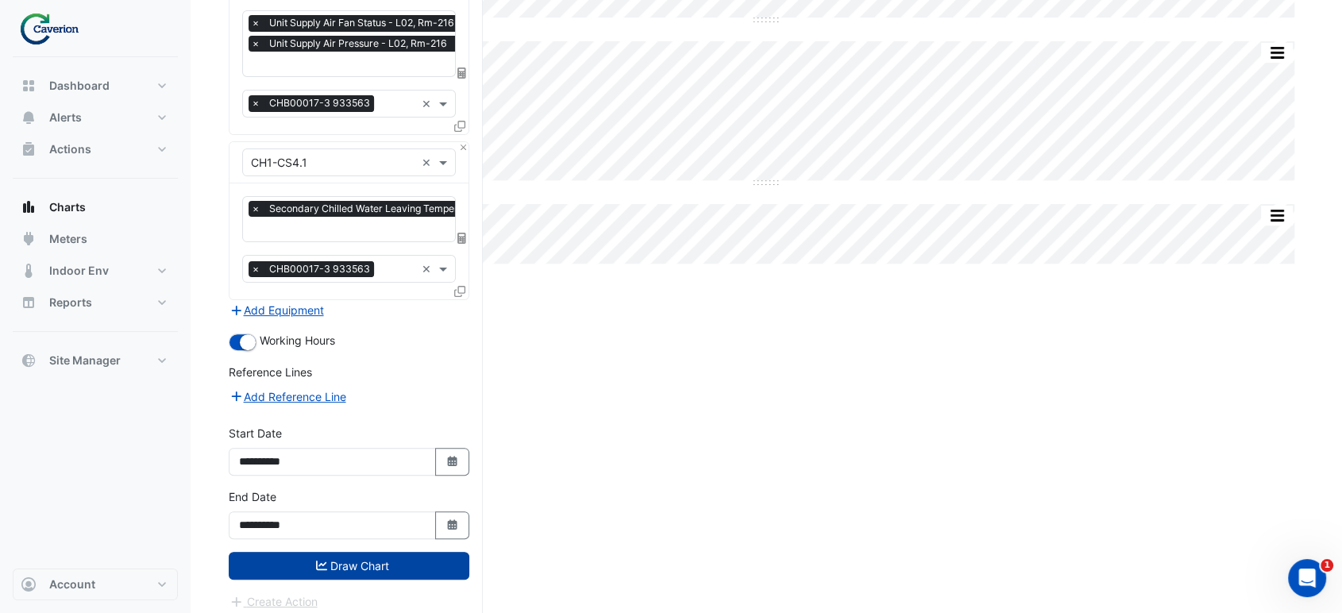
click at [355, 553] on button "Draw Chart" at bounding box center [349, 566] width 241 height 28
